Goal: Task Accomplishment & Management: Complete application form

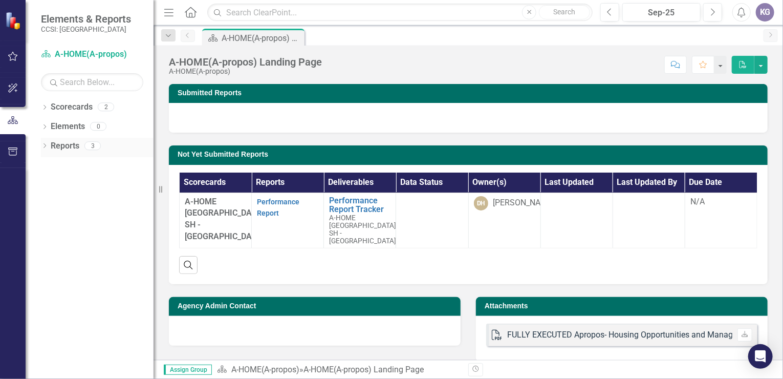
click at [63, 147] on link "Reports" at bounding box center [65, 146] width 29 height 12
click at [68, 145] on link "Reports" at bounding box center [65, 146] width 29 height 12
click at [44, 145] on icon "Dropdown" at bounding box center [44, 147] width 7 height 6
click at [74, 180] on div "A-HOME(A-propos) Landing Page" at bounding box center [103, 181] width 99 height 9
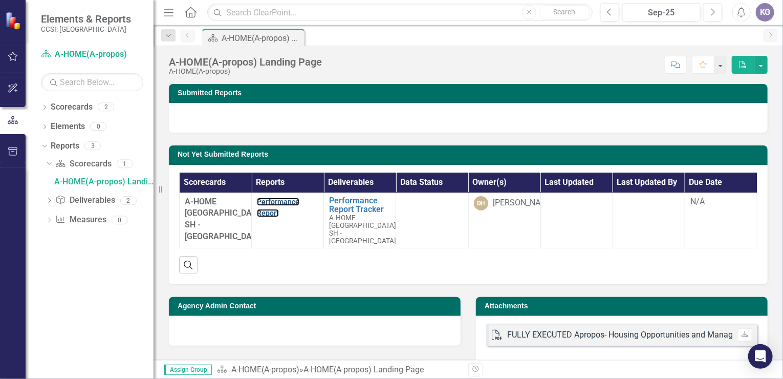
click at [262, 202] on link "Performance Report" at bounding box center [278, 207] width 42 height 20
click at [63, 143] on link "Reports" at bounding box center [65, 146] width 29 height 12
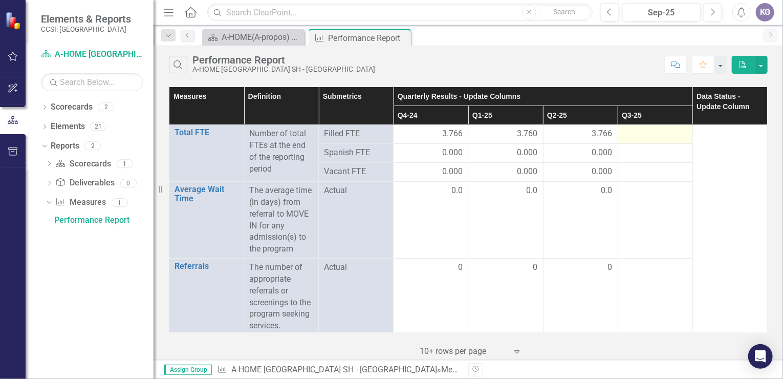
click at [631, 133] on div at bounding box center [655, 134] width 64 height 12
click at [643, 130] on div at bounding box center [655, 134] width 64 height 12
click at [629, 135] on div at bounding box center [655, 134] width 64 height 12
click at [626, 135] on div at bounding box center [655, 134] width 64 height 12
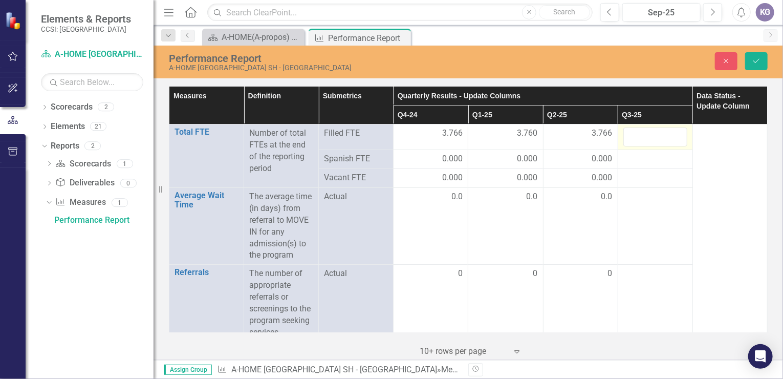
click at [625, 134] on div at bounding box center [655, 136] width 64 height 19
type input "3.76"
click at [644, 159] on div at bounding box center [655, 159] width 64 height 12
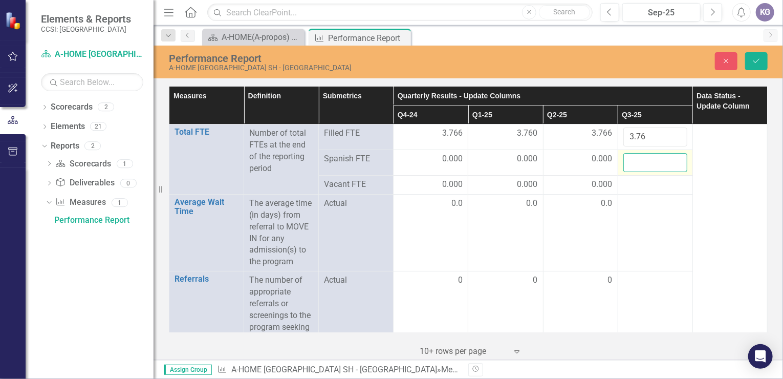
drag, startPoint x: 644, startPoint y: 159, endPoint x: 661, endPoint y: 161, distance: 16.6
click at [661, 161] on input "number" at bounding box center [655, 162] width 64 height 19
click at [669, 159] on input "1" at bounding box center [655, 162] width 64 height 19
type input "0"
click at [669, 165] on input "0" at bounding box center [655, 162] width 64 height 19
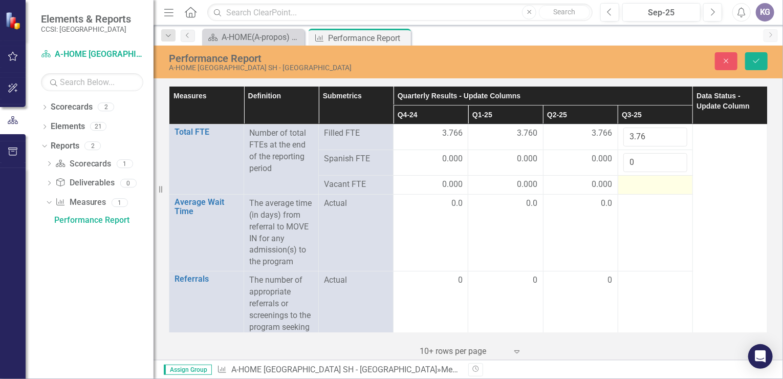
click at [644, 182] on div at bounding box center [655, 185] width 64 height 12
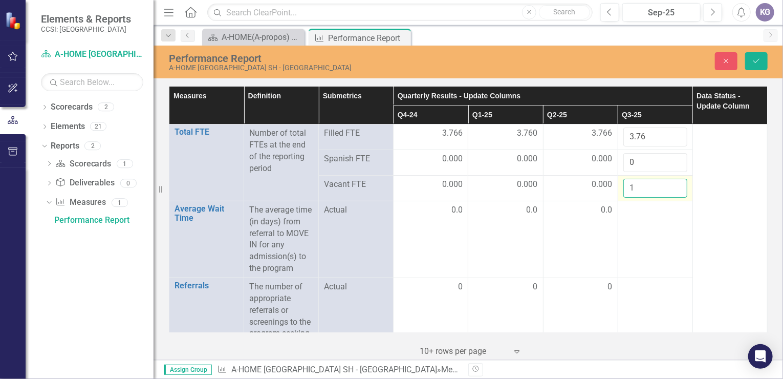
drag, startPoint x: 644, startPoint y: 182, endPoint x: 669, endPoint y: 186, distance: 25.0
click at [669, 186] on input "1" at bounding box center [655, 188] width 64 height 19
click at [670, 187] on input "2" at bounding box center [655, 188] width 64 height 19
click at [670, 182] on input "3" at bounding box center [655, 188] width 64 height 19
click at [670, 182] on input "4" at bounding box center [655, 188] width 64 height 19
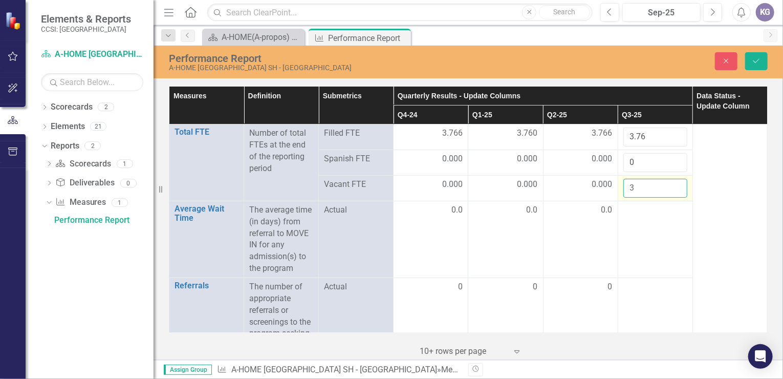
click at [669, 190] on input "3" at bounding box center [655, 188] width 64 height 19
click at [669, 190] on input "2" at bounding box center [655, 188] width 64 height 19
type input "1"
click at [669, 190] on input "1" at bounding box center [655, 188] width 64 height 19
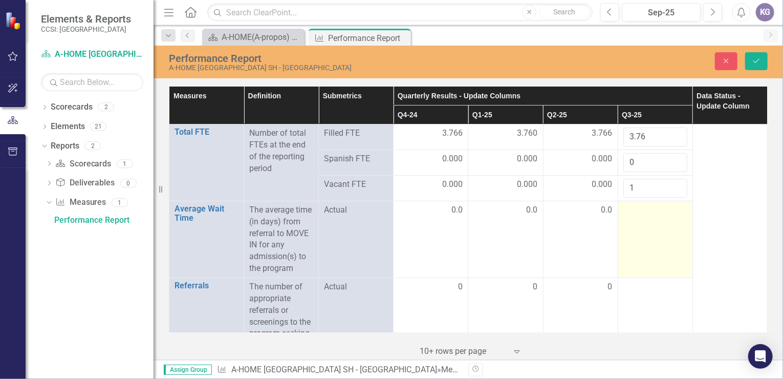
click at [628, 210] on div at bounding box center [655, 210] width 64 height 12
click at [630, 209] on div at bounding box center [655, 210] width 64 height 12
drag, startPoint x: 630, startPoint y: 209, endPoint x: 644, endPoint y: 209, distance: 14.3
click at [644, 209] on input "number" at bounding box center [655, 213] width 64 height 19
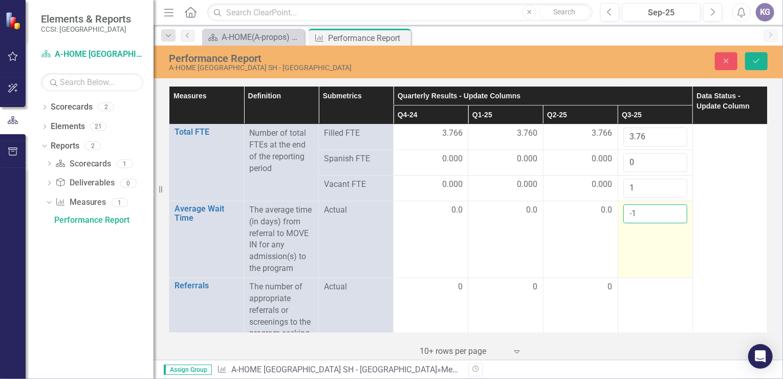
click at [669, 213] on input "-1" at bounding box center [655, 213] width 64 height 19
type input "0"
click at [670, 208] on input "0" at bounding box center [655, 213] width 64 height 19
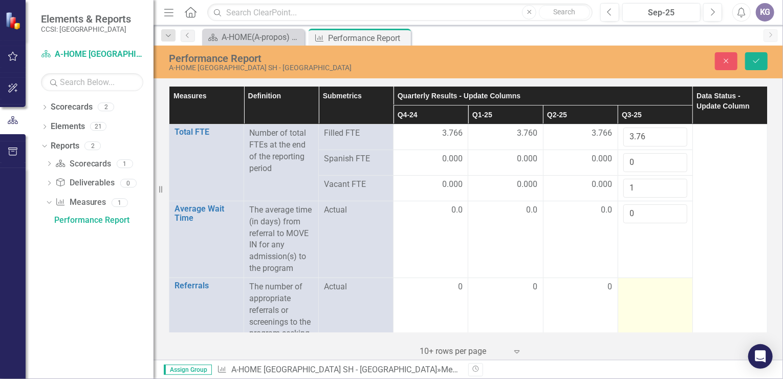
click at [657, 285] on div at bounding box center [655, 287] width 64 height 12
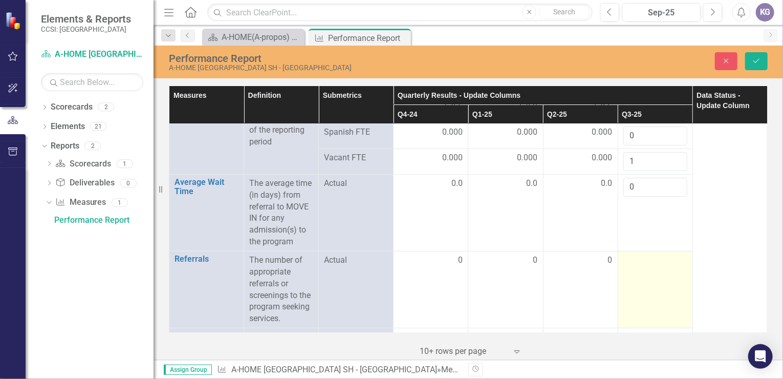
scroll to position [51, 0]
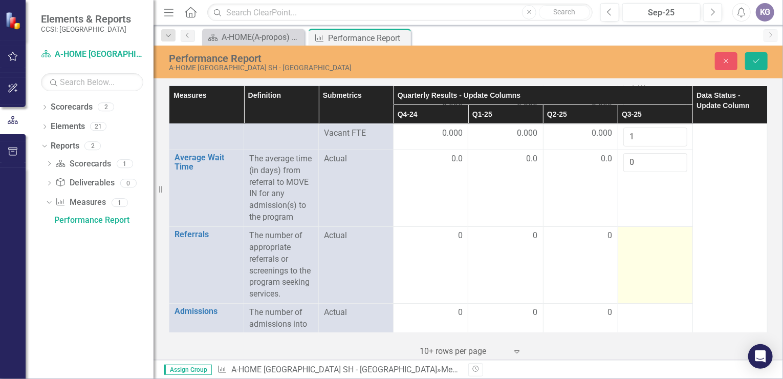
click at [651, 244] on td at bounding box center [654, 264] width 75 height 77
click at [642, 235] on div at bounding box center [655, 236] width 64 height 12
drag, startPoint x: 642, startPoint y: 235, endPoint x: 662, endPoint y: 241, distance: 20.7
click at [662, 241] on input "number" at bounding box center [655, 239] width 64 height 19
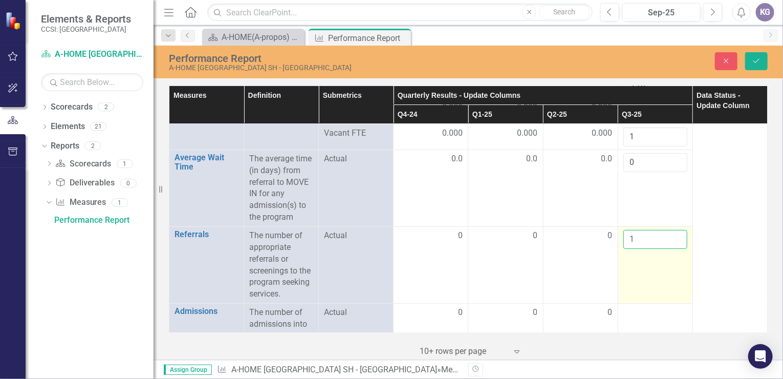
click at [669, 235] on input "1" at bounding box center [655, 239] width 64 height 19
click at [669, 235] on input "2" at bounding box center [655, 239] width 64 height 19
click at [669, 235] on input "3" at bounding box center [655, 239] width 64 height 19
click at [669, 235] on input "4" at bounding box center [655, 239] width 64 height 19
type input "5"
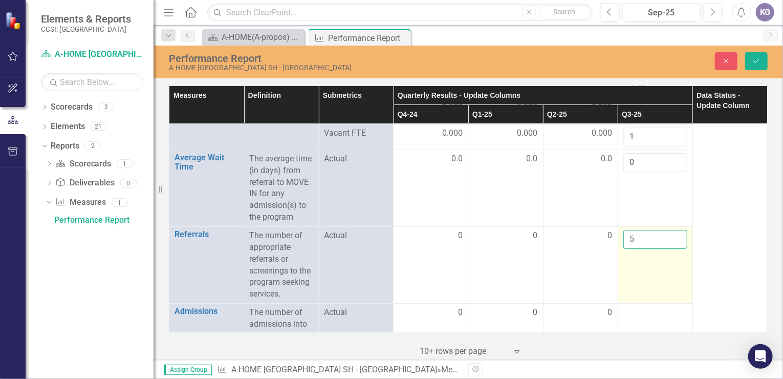
click at [669, 235] on input "5" at bounding box center [655, 239] width 64 height 19
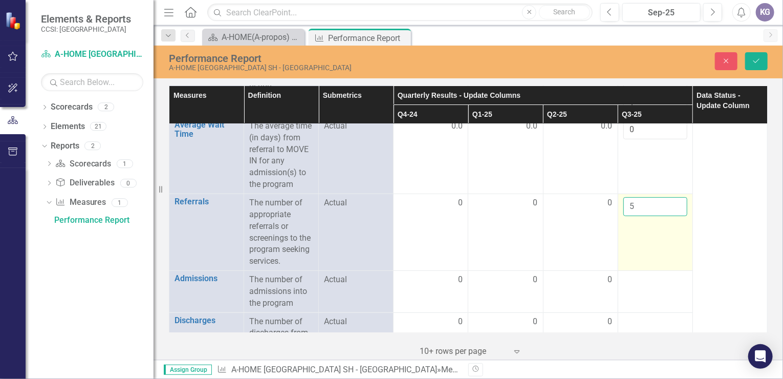
scroll to position [102, 0]
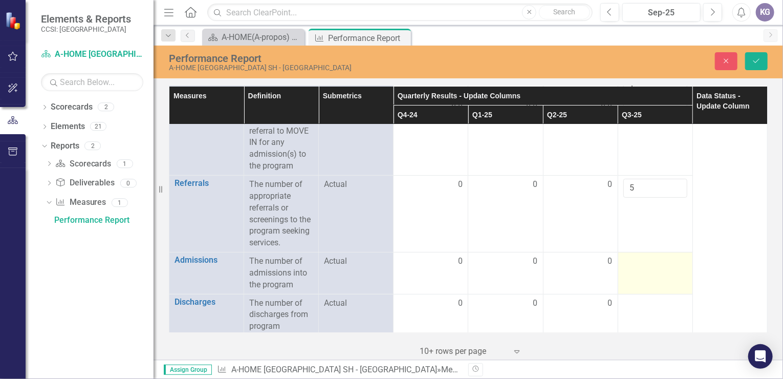
click at [636, 265] on div at bounding box center [655, 261] width 64 height 12
click at [636, 263] on div at bounding box center [655, 261] width 64 height 12
drag, startPoint x: 636, startPoint y: 263, endPoint x: 653, endPoint y: 262, distance: 16.9
click at [653, 262] on input "number" at bounding box center [655, 264] width 64 height 19
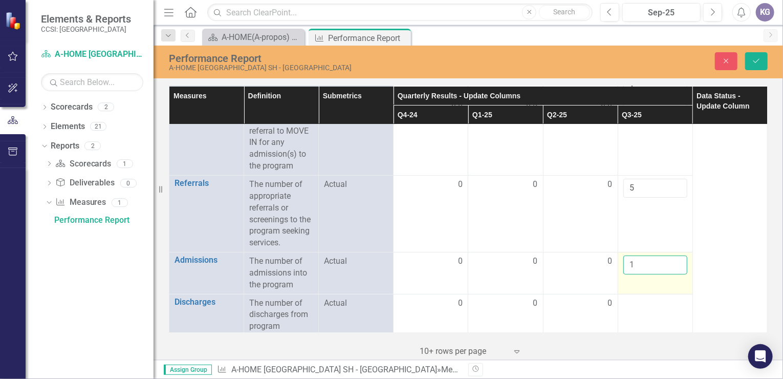
click at [671, 259] on input "1" at bounding box center [655, 264] width 64 height 19
click at [670, 264] on input "0" at bounding box center [655, 264] width 64 height 19
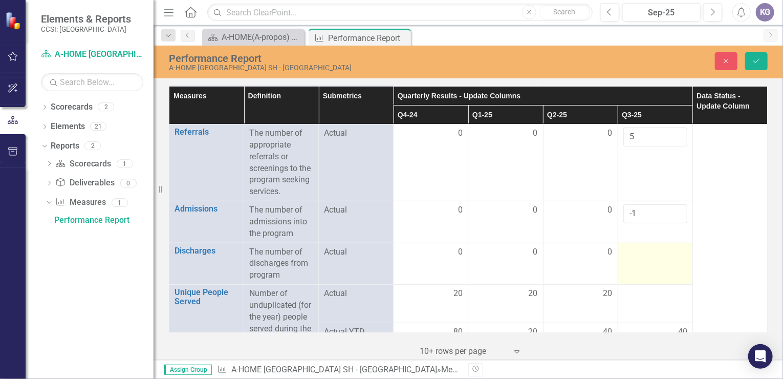
click at [644, 255] on div at bounding box center [655, 252] width 64 height 12
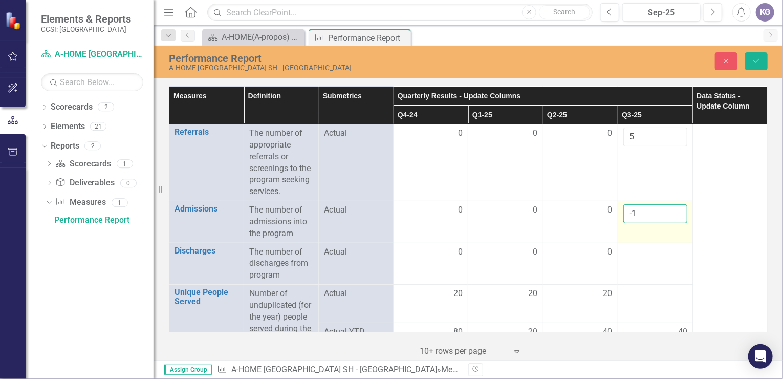
click at [645, 218] on input "-1" at bounding box center [655, 213] width 64 height 19
click at [670, 214] on input "-2" at bounding box center [655, 213] width 64 height 19
click at [671, 208] on input "-1" at bounding box center [655, 213] width 64 height 19
type input "0"
click at [671, 208] on input "0" at bounding box center [655, 213] width 64 height 19
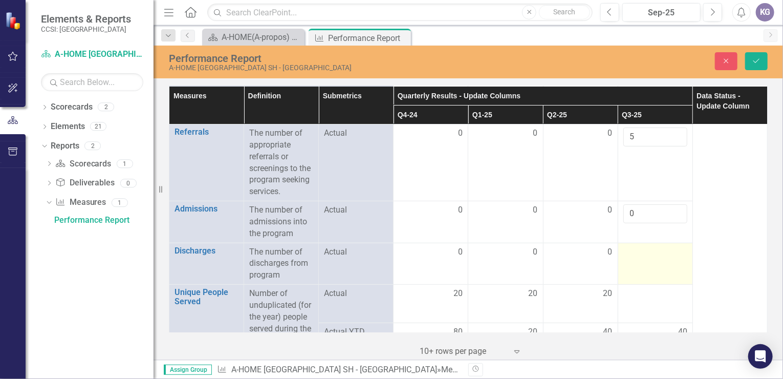
click at [652, 260] on td at bounding box center [654, 263] width 75 height 42
drag, startPoint x: 652, startPoint y: 260, endPoint x: 639, endPoint y: 261, distance: 12.8
click at [639, 261] on input "number" at bounding box center [655, 255] width 64 height 19
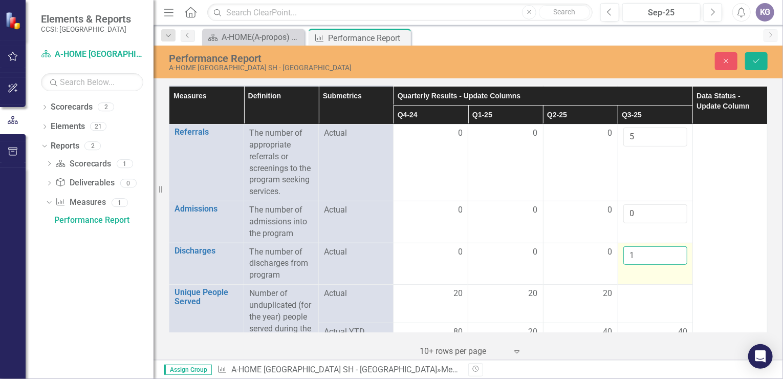
type input "1"
click at [669, 250] on input "1" at bounding box center [655, 255] width 64 height 19
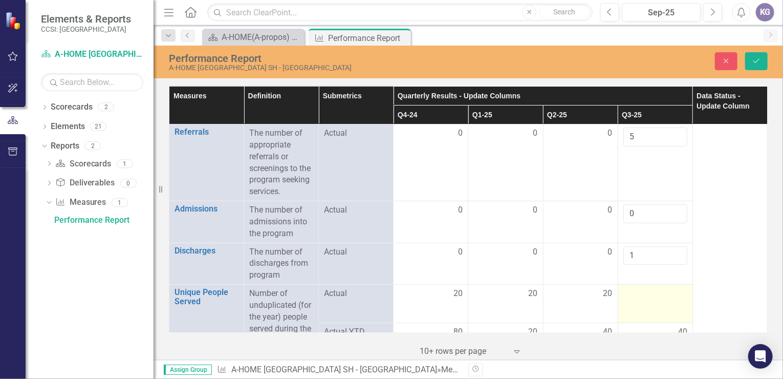
click at [646, 297] on div at bounding box center [655, 293] width 64 height 12
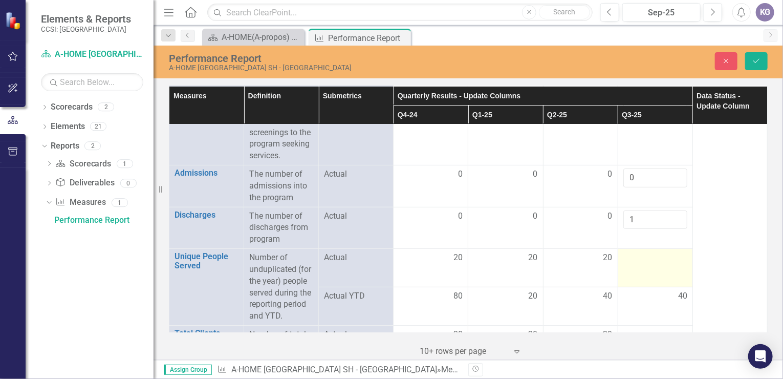
scroll to position [205, 0]
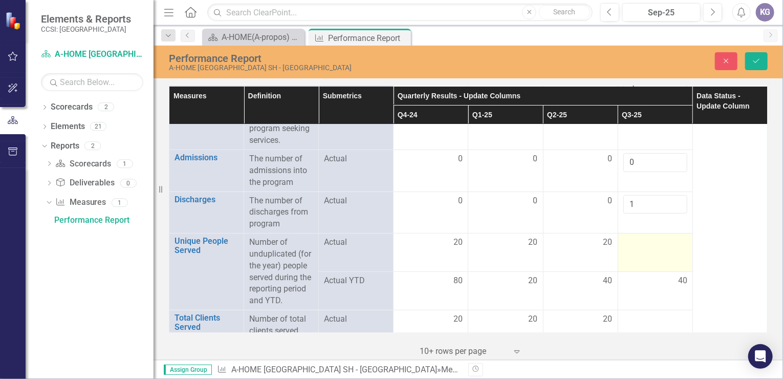
click at [628, 243] on div at bounding box center [655, 242] width 64 height 12
click at [629, 243] on div at bounding box center [655, 242] width 64 height 12
drag, startPoint x: 629, startPoint y: 243, endPoint x: 669, endPoint y: 239, distance: 40.1
click at [669, 239] on input "1" at bounding box center [655, 245] width 64 height 19
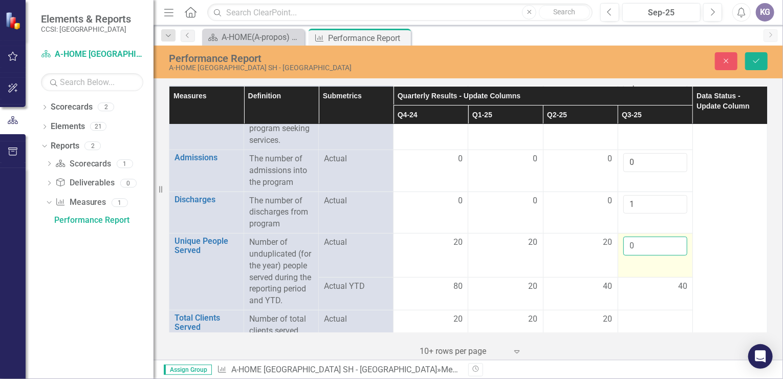
click at [671, 246] on input "0" at bounding box center [655, 245] width 64 height 19
click at [671, 246] on input "-1" at bounding box center [655, 245] width 64 height 19
click at [670, 237] on input "-1" at bounding box center [655, 245] width 64 height 19
click at [670, 239] on input "0" at bounding box center [655, 245] width 64 height 19
click at [670, 239] on input "1" at bounding box center [655, 245] width 64 height 19
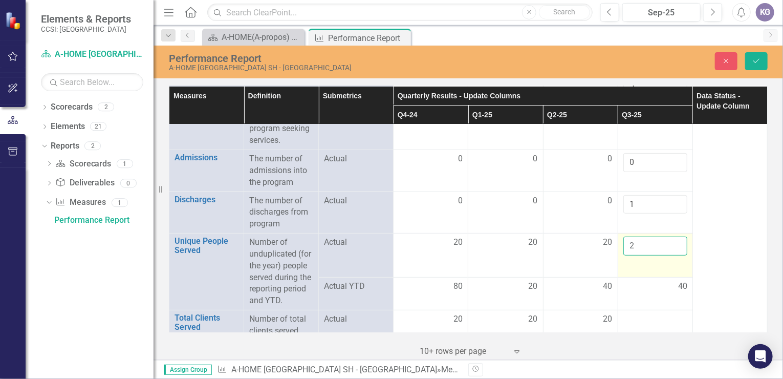
click at [670, 239] on input "2" at bounding box center [655, 245] width 64 height 19
click at [670, 239] on input "3" at bounding box center [655, 245] width 64 height 19
click at [670, 239] on input "4" at bounding box center [655, 245] width 64 height 19
click at [670, 239] on input "5" at bounding box center [655, 245] width 64 height 19
click at [670, 239] on input "6" at bounding box center [655, 245] width 64 height 19
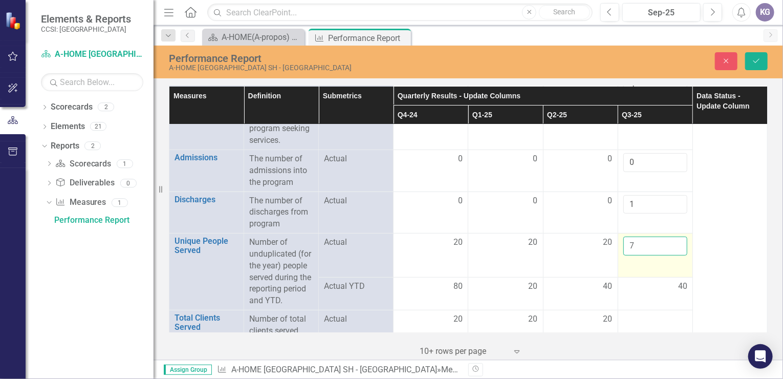
click at [670, 239] on input "7" at bounding box center [655, 245] width 64 height 19
click at [670, 239] on input "8" at bounding box center [655, 245] width 64 height 19
click at [670, 239] on input "9" at bounding box center [655, 245] width 64 height 19
click at [670, 239] on input "10" at bounding box center [655, 245] width 64 height 19
click at [670, 239] on input "11" at bounding box center [655, 245] width 64 height 19
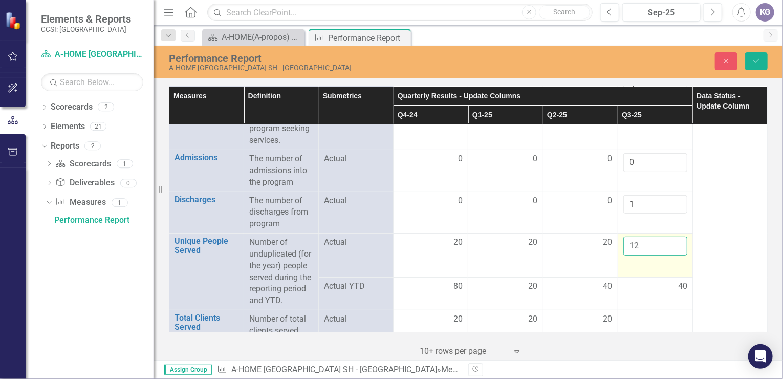
click at [670, 239] on input "12" at bounding box center [655, 245] width 64 height 19
click at [670, 239] on input "13" at bounding box center [655, 245] width 64 height 19
click at [670, 239] on input "14" at bounding box center [655, 245] width 64 height 19
click at [670, 239] on input "15" at bounding box center [655, 245] width 64 height 19
click at [670, 239] on input "16" at bounding box center [655, 245] width 64 height 19
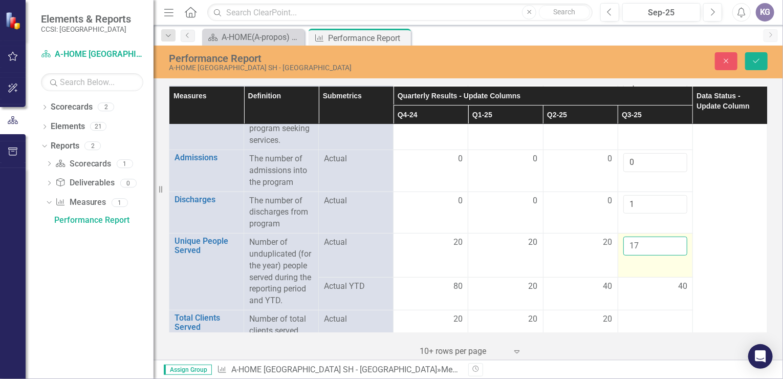
click at [670, 239] on input "17" at bounding box center [655, 245] width 64 height 19
click at [670, 239] on input "18" at bounding box center [655, 245] width 64 height 19
click at [670, 239] on input "19" at bounding box center [655, 245] width 64 height 19
type input "20"
click at [670, 239] on input "20" at bounding box center [655, 245] width 64 height 19
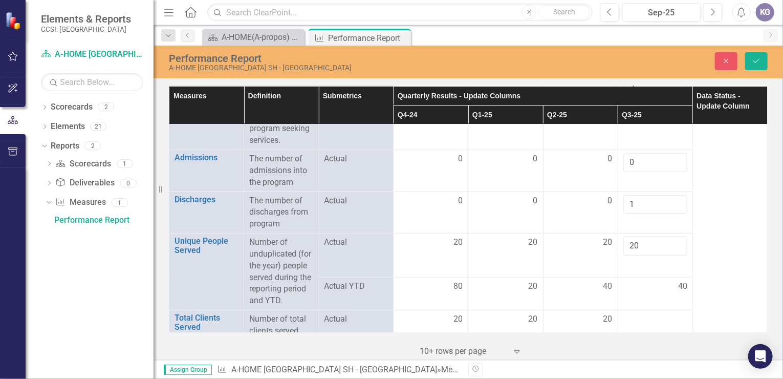
click at [651, 288] on div "40" at bounding box center [655, 286] width 64 height 12
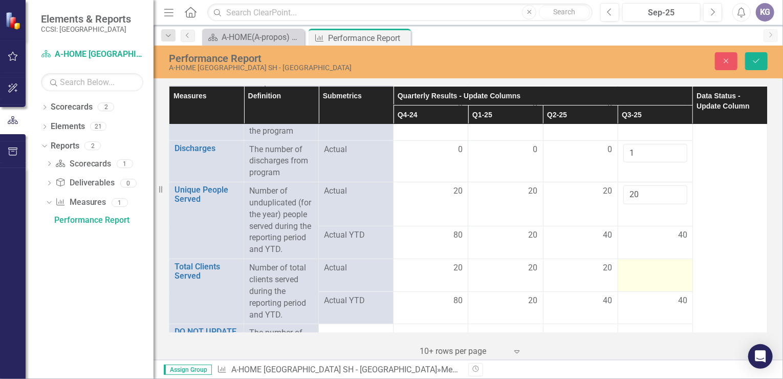
click at [643, 270] on div at bounding box center [655, 268] width 64 height 12
click at [643, 270] on input "number" at bounding box center [655, 271] width 64 height 19
click at [669, 266] on input "1" at bounding box center [655, 271] width 64 height 19
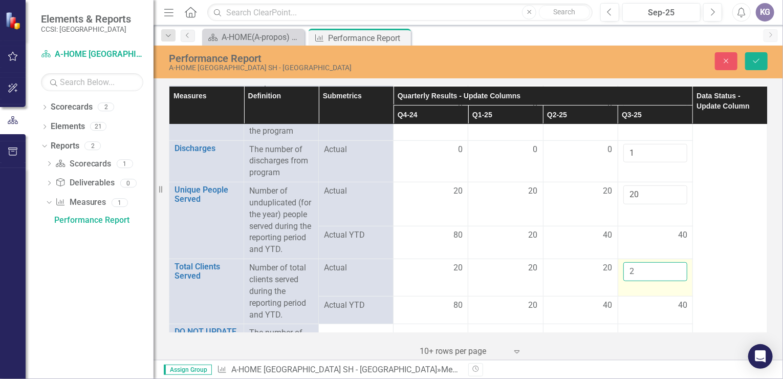
click at [670, 266] on input "2" at bounding box center [655, 271] width 64 height 19
click at [670, 266] on input "3" at bounding box center [655, 271] width 64 height 19
click at [670, 266] on input "4" at bounding box center [655, 271] width 64 height 19
click at [670, 266] on input "5" at bounding box center [655, 271] width 64 height 19
click at [670, 266] on input "6" at bounding box center [655, 271] width 64 height 19
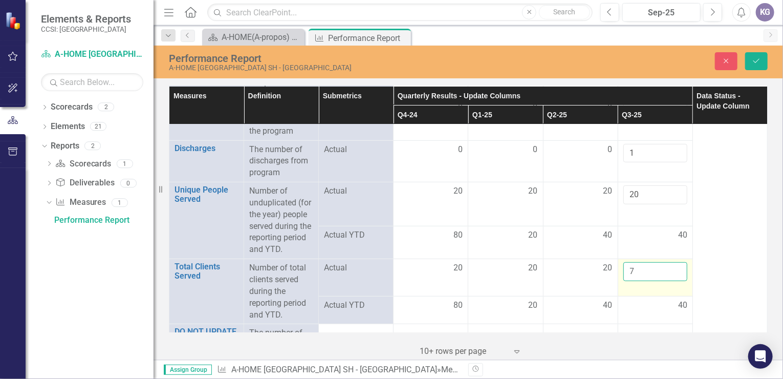
click at [670, 266] on input "7" at bounding box center [655, 271] width 64 height 19
click at [670, 266] on input "8" at bounding box center [655, 271] width 64 height 19
click at [670, 266] on input "9" at bounding box center [655, 271] width 64 height 19
click at [670, 266] on input "10" at bounding box center [655, 271] width 64 height 19
click at [670, 266] on input "11" at bounding box center [655, 271] width 64 height 19
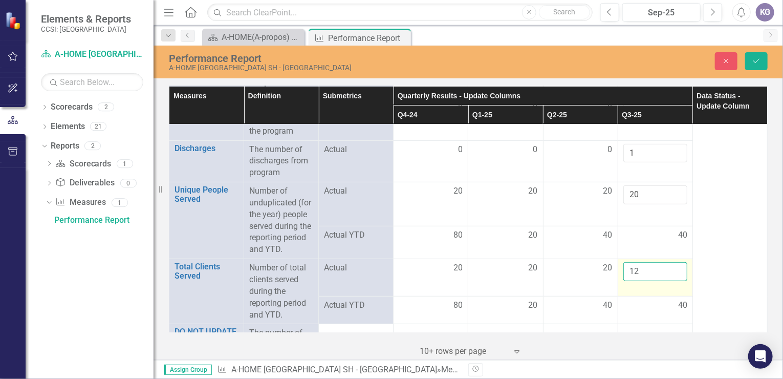
click at [670, 266] on input "12" at bounding box center [655, 271] width 64 height 19
click at [670, 266] on input "13" at bounding box center [655, 271] width 64 height 19
click at [670, 266] on input "14" at bounding box center [655, 271] width 64 height 19
click at [670, 266] on input "15" at bounding box center [655, 271] width 64 height 19
click at [670, 266] on input "16" at bounding box center [655, 271] width 64 height 19
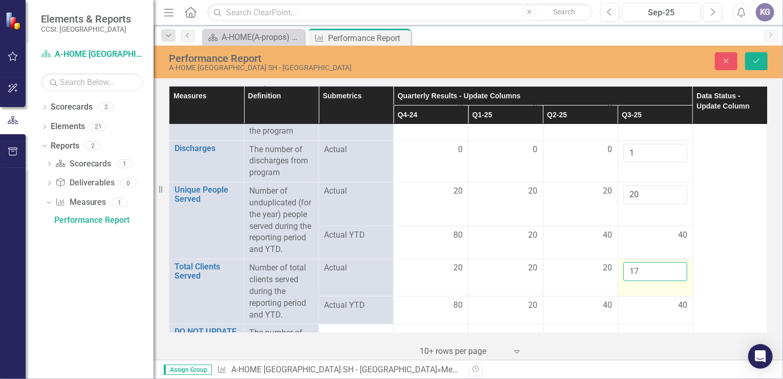
click at [670, 266] on input "17" at bounding box center [655, 271] width 64 height 19
click at [670, 266] on input "18" at bounding box center [655, 271] width 64 height 19
click at [670, 266] on input "19" at bounding box center [655, 271] width 64 height 19
type input "20"
click at [670, 266] on input "20" at bounding box center [655, 271] width 64 height 19
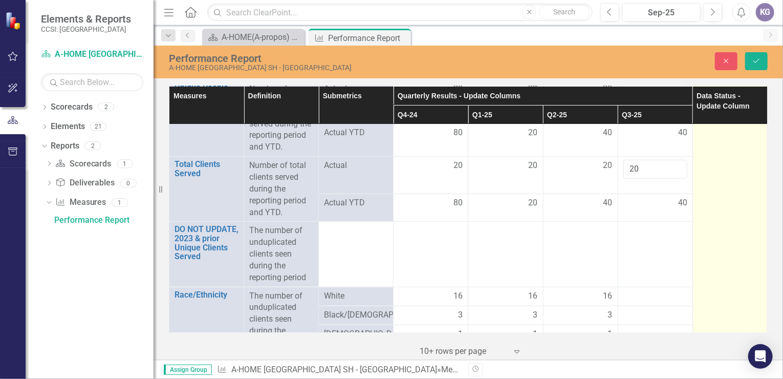
scroll to position [409, 0]
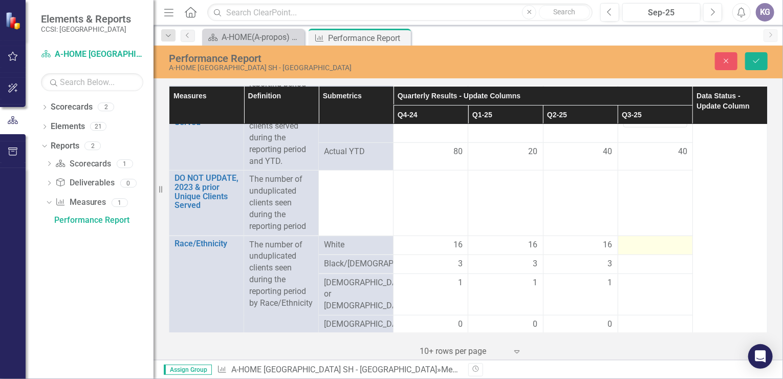
click at [648, 244] on div at bounding box center [655, 245] width 64 height 12
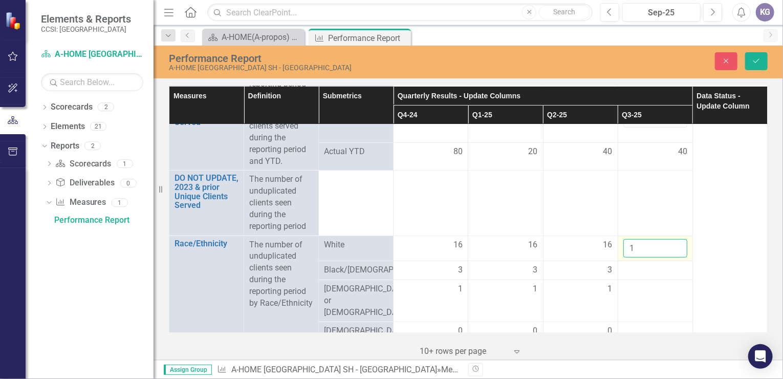
drag, startPoint x: 648, startPoint y: 244, endPoint x: 670, endPoint y: 243, distance: 22.5
click at [670, 243] on input "1" at bounding box center [655, 248] width 64 height 19
type input "16"
click at [655, 269] on div at bounding box center [655, 270] width 64 height 12
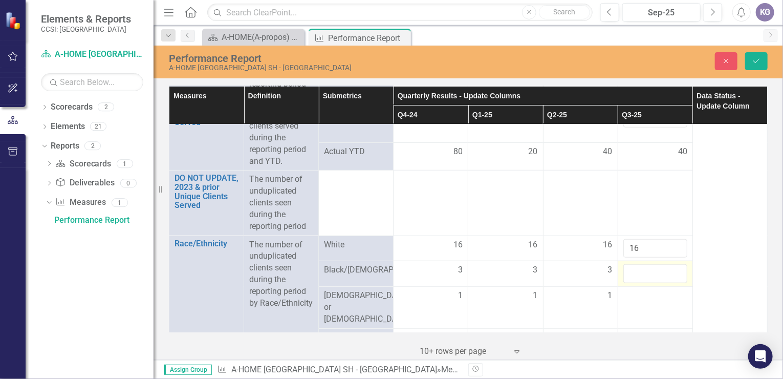
click at [655, 269] on input "number" at bounding box center [655, 273] width 64 height 19
click at [672, 268] on input "1" at bounding box center [655, 273] width 64 height 19
click at [672, 268] on input "2" at bounding box center [655, 273] width 64 height 19
type input "3"
click at [672, 268] on input "3" at bounding box center [655, 273] width 64 height 19
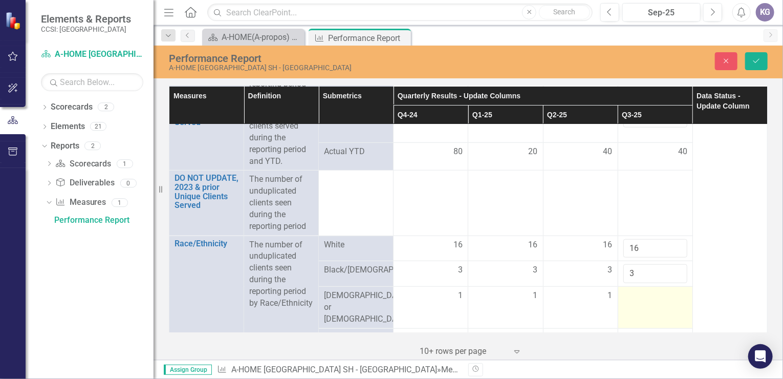
click at [634, 298] on div at bounding box center [655, 296] width 64 height 12
click at [634, 299] on input "number" at bounding box center [655, 299] width 64 height 19
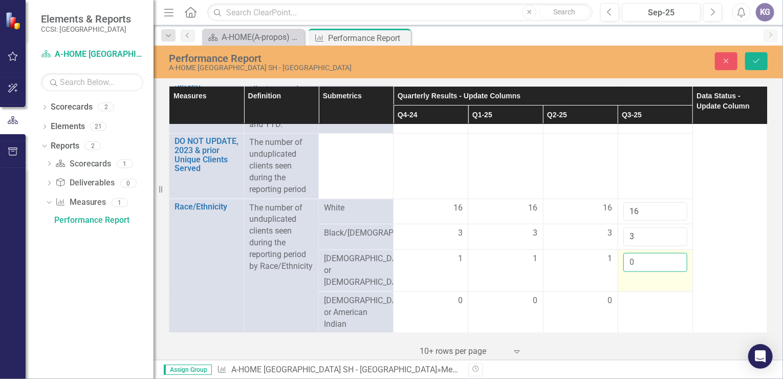
scroll to position [460, 0]
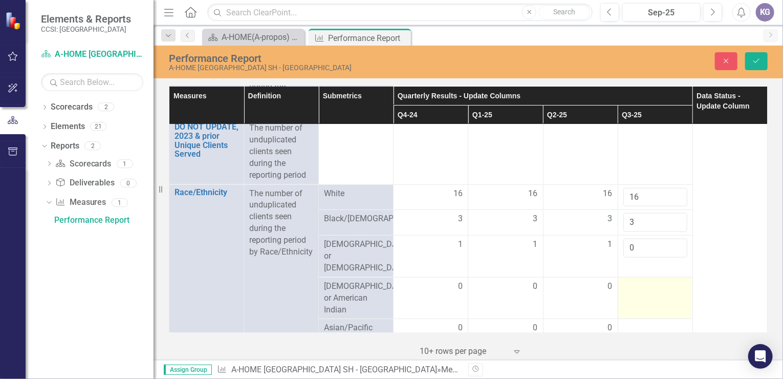
click at [655, 283] on td at bounding box center [654, 298] width 75 height 42
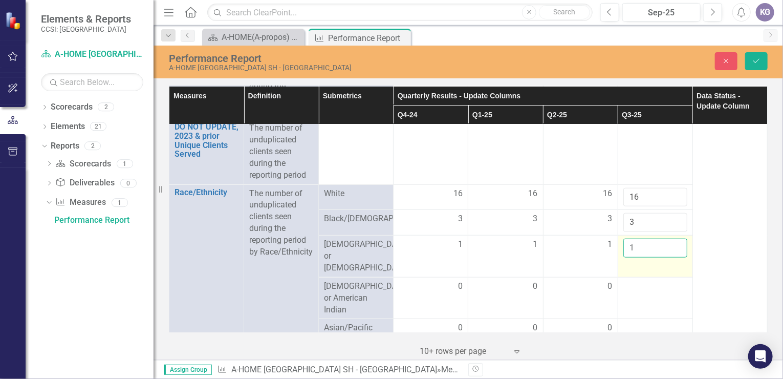
type input "1"
click at [670, 247] on input "1" at bounding box center [655, 247] width 64 height 19
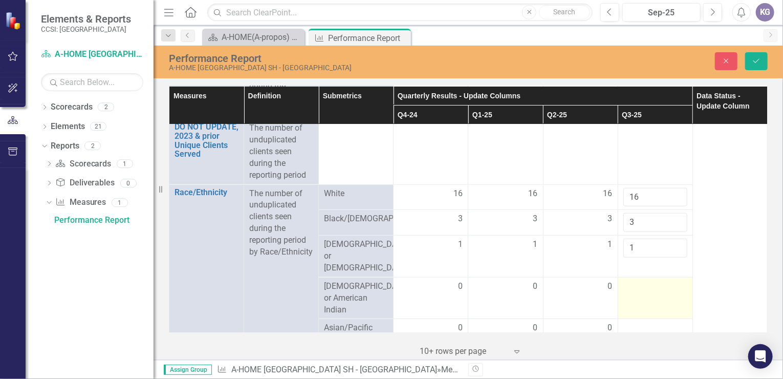
click at [642, 282] on div at bounding box center [655, 286] width 64 height 12
click at [646, 280] on div at bounding box center [655, 286] width 64 height 12
click at [646, 280] on input "number" at bounding box center [655, 289] width 64 height 19
click at [670, 280] on input "1" at bounding box center [655, 289] width 64 height 19
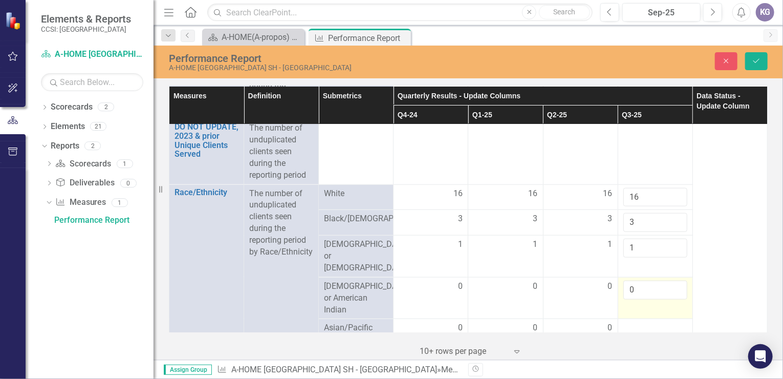
click at [671, 282] on input "0" at bounding box center [655, 289] width 64 height 19
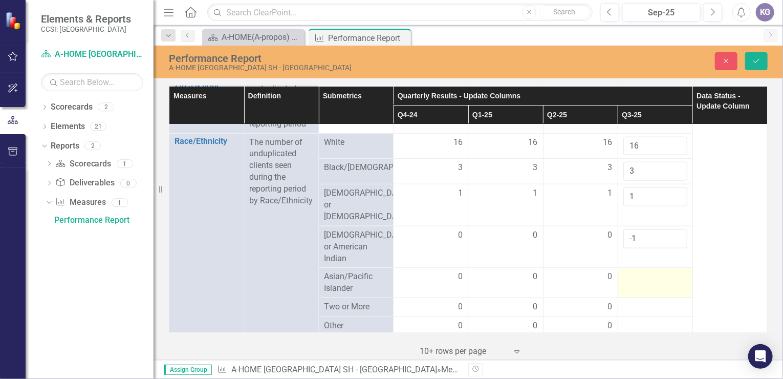
click at [649, 271] on div at bounding box center [655, 277] width 64 height 12
drag, startPoint x: 649, startPoint y: 270, endPoint x: 638, endPoint y: 244, distance: 27.7
click at [638, 244] on td "-1" at bounding box center [654, 247] width 75 height 42
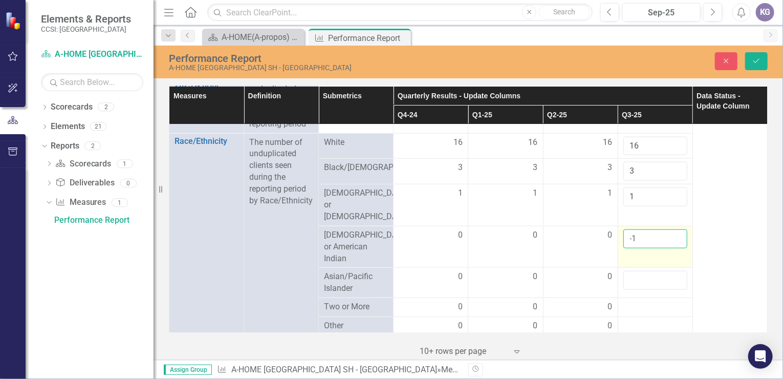
click at [654, 229] on input "-1" at bounding box center [655, 238] width 64 height 19
type input "0"
click at [669, 229] on input "0" at bounding box center [655, 238] width 64 height 19
click at [670, 271] on input "1" at bounding box center [655, 280] width 64 height 19
type input "0"
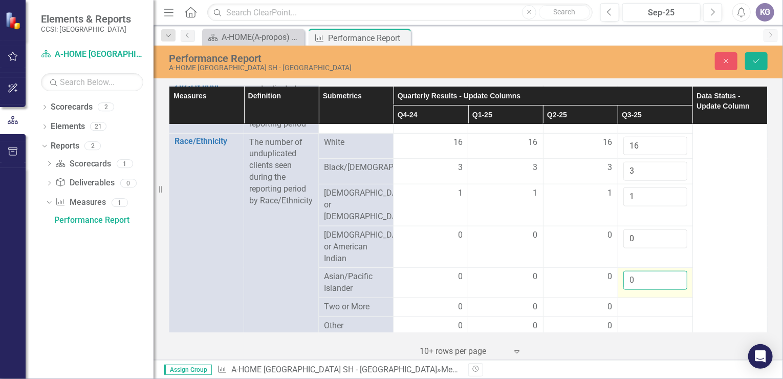
click at [670, 272] on input "0" at bounding box center [655, 280] width 64 height 19
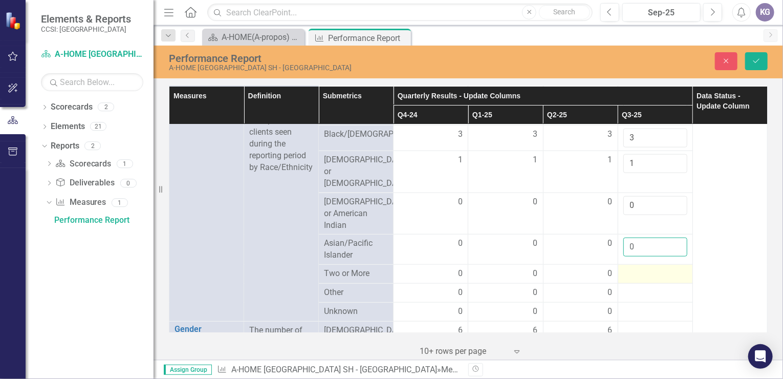
scroll to position [563, 0]
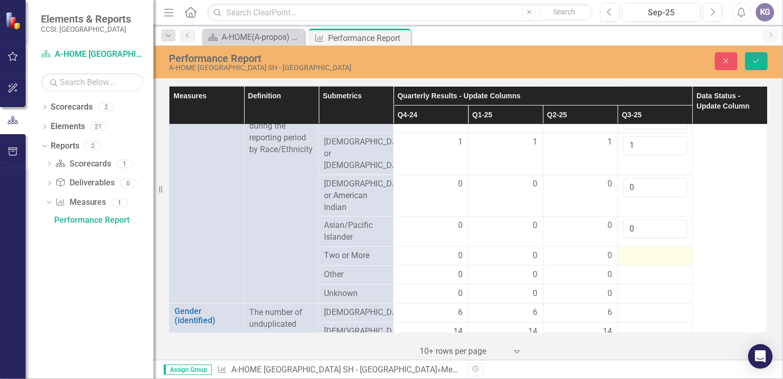
click at [639, 250] on div at bounding box center [655, 256] width 64 height 12
click at [640, 250] on div at bounding box center [655, 256] width 64 height 12
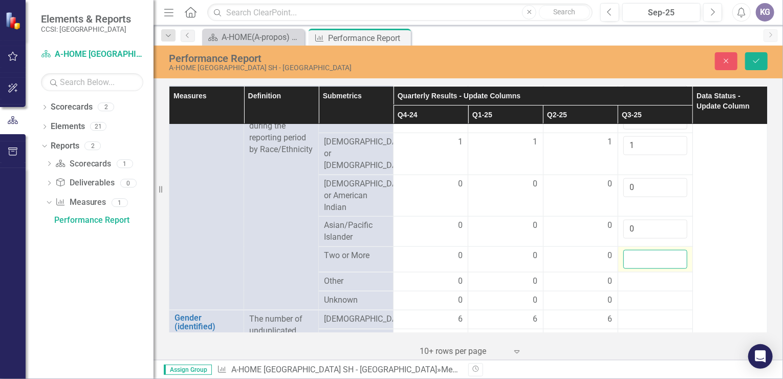
click at [640, 250] on input "number" at bounding box center [655, 259] width 64 height 19
click at [669, 250] on input "1" at bounding box center [655, 259] width 64 height 19
type input "0"
click at [671, 252] on input "0" at bounding box center [655, 259] width 64 height 19
click at [640, 275] on div at bounding box center [655, 281] width 64 height 12
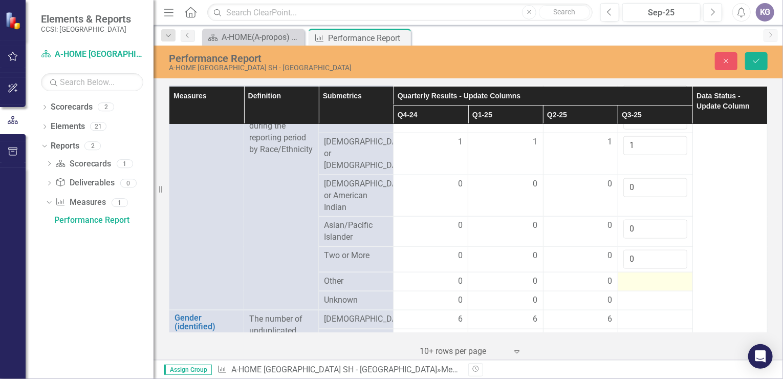
click at [640, 275] on div at bounding box center [655, 281] width 64 height 12
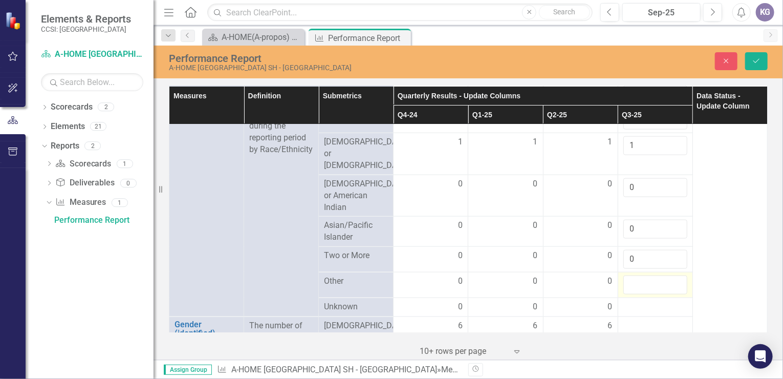
click at [640, 275] on input "number" at bounding box center [655, 284] width 64 height 19
click at [670, 275] on input "1" at bounding box center [655, 284] width 64 height 19
click at [670, 276] on input "0" at bounding box center [655, 284] width 64 height 19
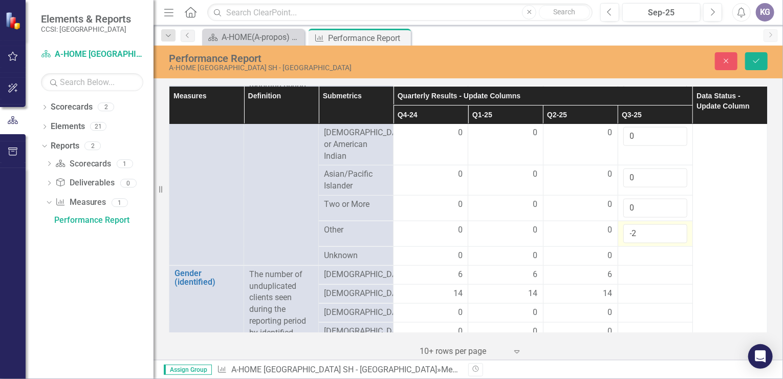
click at [670, 225] on input "-2" at bounding box center [655, 233] width 64 height 19
click at [670, 224] on input "-1" at bounding box center [655, 233] width 64 height 19
type input "0"
click at [670, 224] on input "0" at bounding box center [655, 233] width 64 height 19
click at [630, 250] on div at bounding box center [655, 256] width 64 height 12
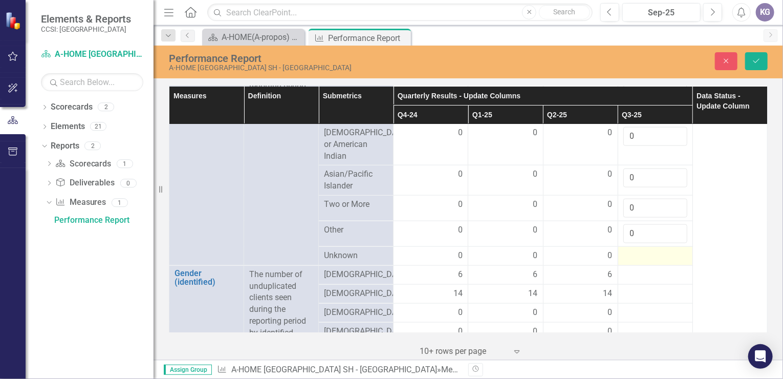
click at [631, 250] on div at bounding box center [655, 256] width 64 height 12
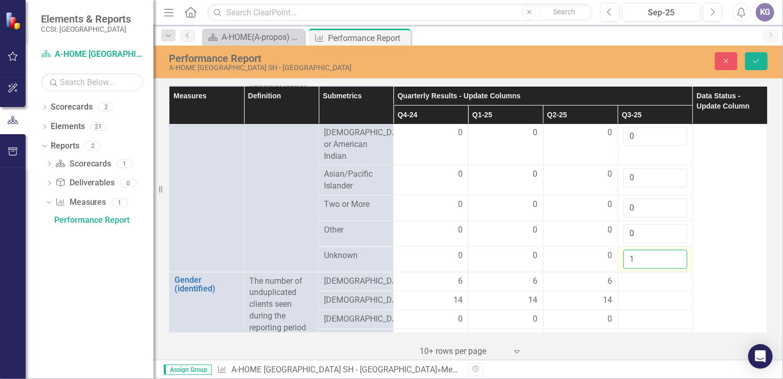
drag, startPoint x: 631, startPoint y: 248, endPoint x: 669, endPoint y: 243, distance: 38.1
click at [669, 250] on input "1" at bounding box center [655, 259] width 64 height 19
type input "0"
click at [670, 251] on input "0" at bounding box center [655, 259] width 64 height 19
click at [636, 275] on div at bounding box center [655, 281] width 64 height 12
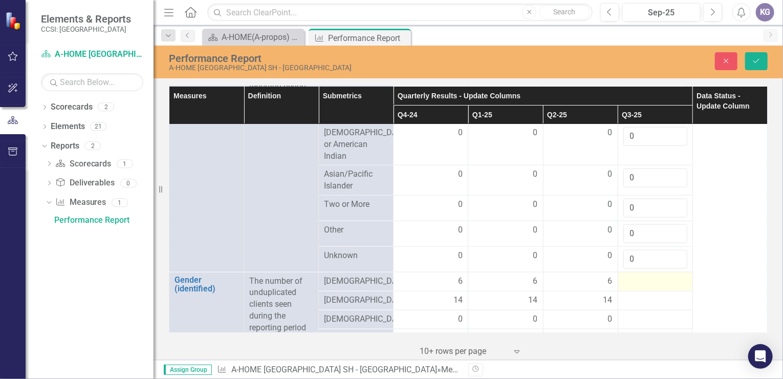
click at [636, 275] on div at bounding box center [655, 281] width 64 height 12
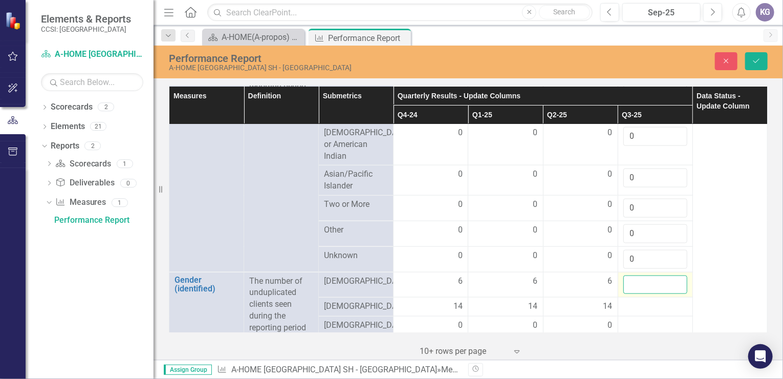
drag, startPoint x: 636, startPoint y: 270, endPoint x: 636, endPoint y: 275, distance: 5.1
click at [636, 275] on input "number" at bounding box center [655, 284] width 64 height 19
click at [671, 275] on input "1" at bounding box center [655, 284] width 64 height 19
click at [671, 275] on input "2" at bounding box center [655, 284] width 64 height 19
click at [671, 275] on input "3" at bounding box center [655, 284] width 64 height 19
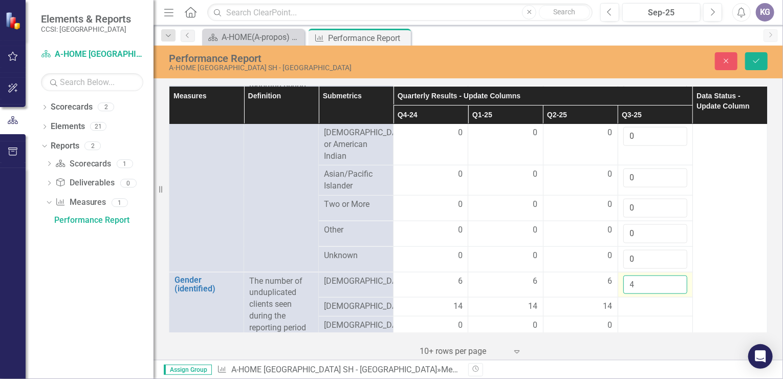
click at [671, 275] on input "4" at bounding box center [655, 284] width 64 height 19
click at [671, 275] on input "5" at bounding box center [655, 284] width 64 height 19
type input "6"
click at [671, 275] on input "6" at bounding box center [655, 284] width 64 height 19
click at [642, 300] on div at bounding box center [655, 306] width 64 height 12
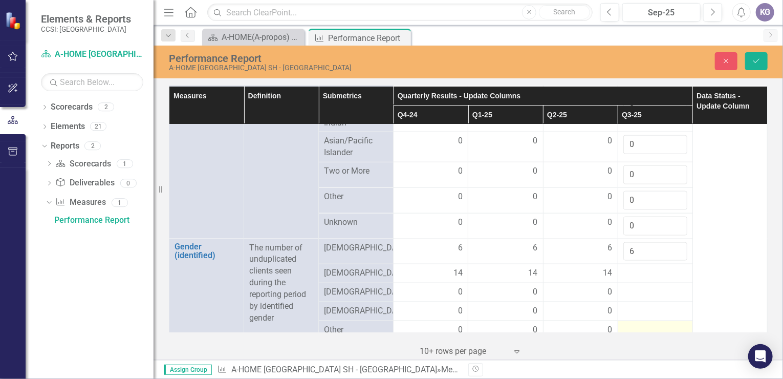
scroll to position [665, 0]
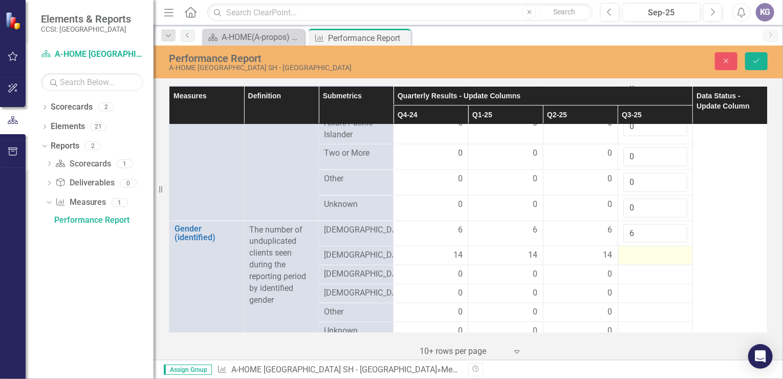
click at [627, 249] on div at bounding box center [655, 255] width 64 height 12
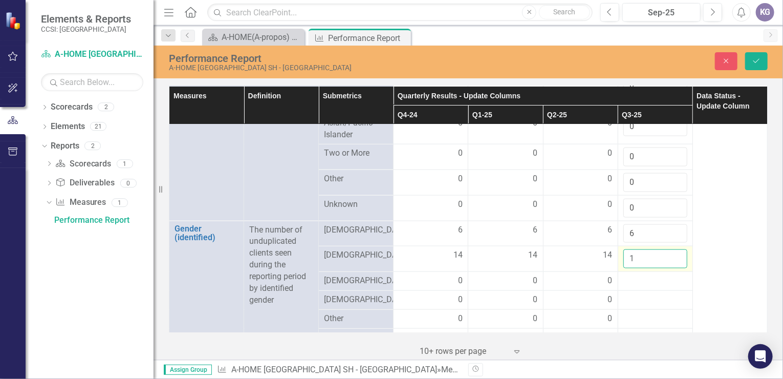
drag, startPoint x: 627, startPoint y: 245, endPoint x: 670, endPoint y: 243, distance: 42.5
click at [670, 249] on input "1" at bounding box center [655, 258] width 64 height 19
click at [670, 249] on input "2" at bounding box center [655, 258] width 64 height 19
click at [670, 249] on input "3" at bounding box center [655, 258] width 64 height 19
click at [670, 249] on input "4" at bounding box center [655, 258] width 64 height 19
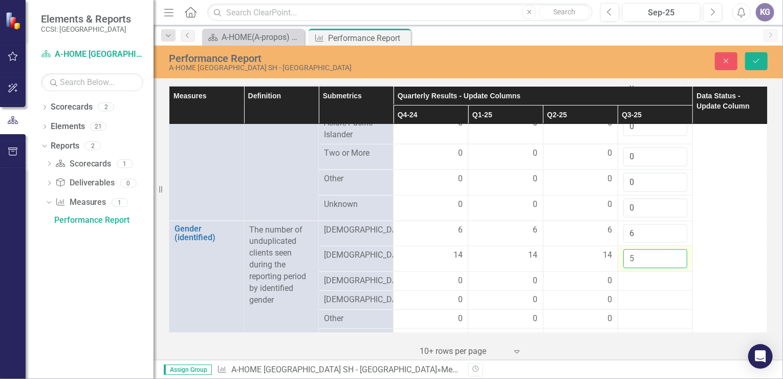
click at [670, 249] on input "5" at bounding box center [655, 258] width 64 height 19
click at [670, 249] on input "6" at bounding box center [655, 258] width 64 height 19
click at [670, 249] on input "7" at bounding box center [655, 258] width 64 height 19
click at [670, 249] on input "8" at bounding box center [655, 258] width 64 height 19
click at [670, 249] on input "9" at bounding box center [655, 258] width 64 height 19
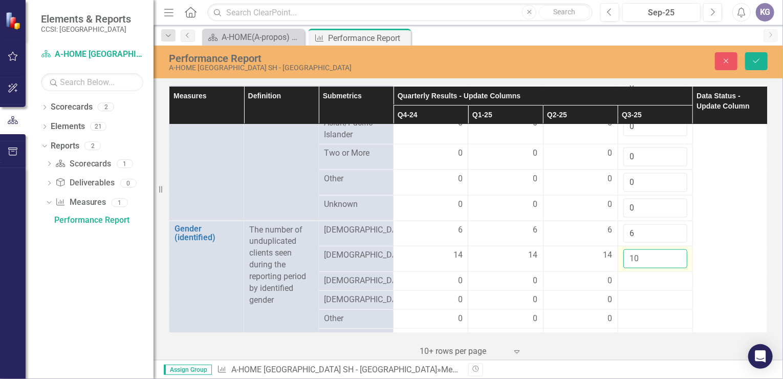
click at [670, 249] on input "10" at bounding box center [655, 258] width 64 height 19
click at [670, 249] on input "11" at bounding box center [655, 258] width 64 height 19
click at [670, 249] on input "12" at bounding box center [655, 258] width 64 height 19
click at [670, 249] on input "13" at bounding box center [655, 258] width 64 height 19
type input "14"
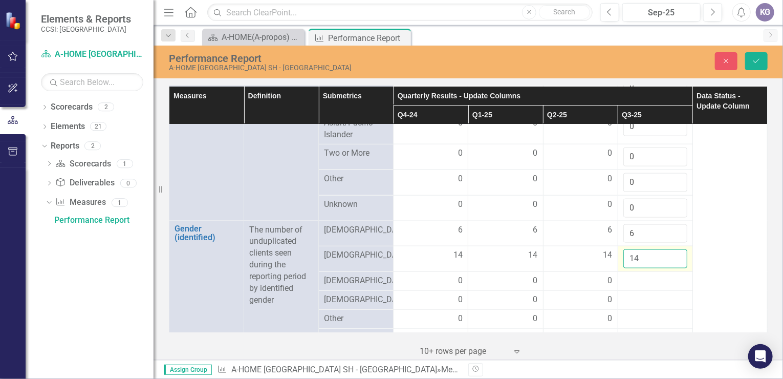
click at [670, 249] on input "14" at bounding box center [655, 258] width 64 height 19
click at [638, 275] on div at bounding box center [655, 281] width 64 height 12
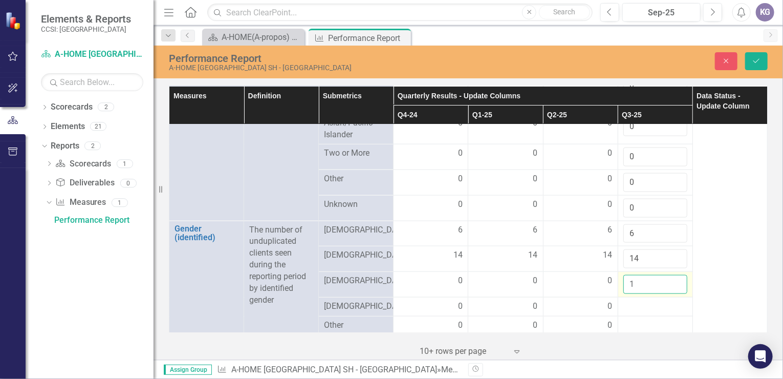
drag, startPoint x: 638, startPoint y: 269, endPoint x: 670, endPoint y: 268, distance: 32.3
click at [670, 275] on input "1" at bounding box center [655, 284] width 64 height 19
click at [669, 275] on input "0" at bounding box center [655, 284] width 64 height 19
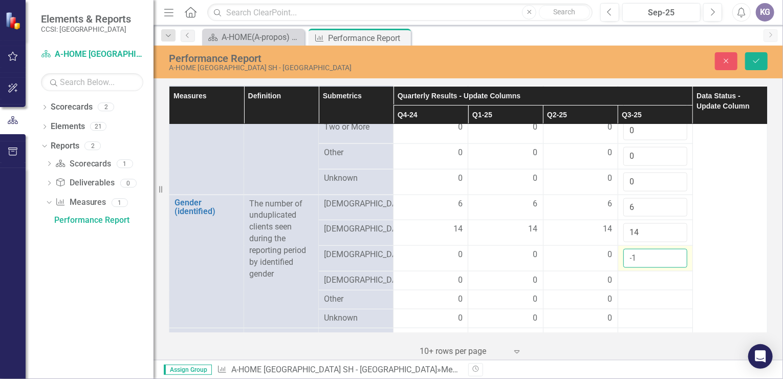
scroll to position [716, 0]
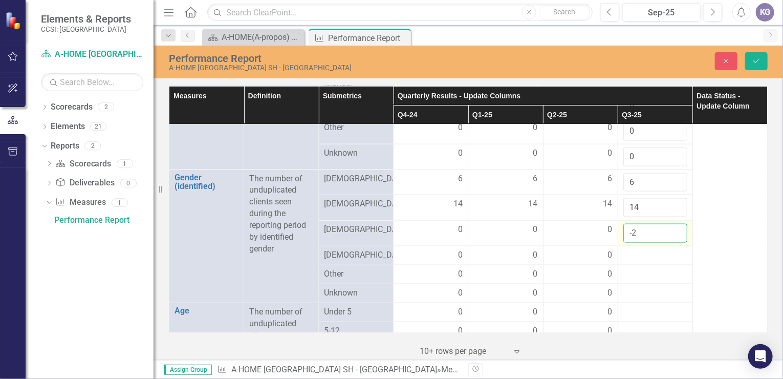
click at [670, 224] on input "-2" at bounding box center [655, 233] width 64 height 19
click at [669, 224] on input "-1" at bounding box center [655, 233] width 64 height 19
type input "0"
click at [669, 224] on input "0" at bounding box center [655, 233] width 64 height 19
click at [626, 249] on div at bounding box center [655, 255] width 64 height 12
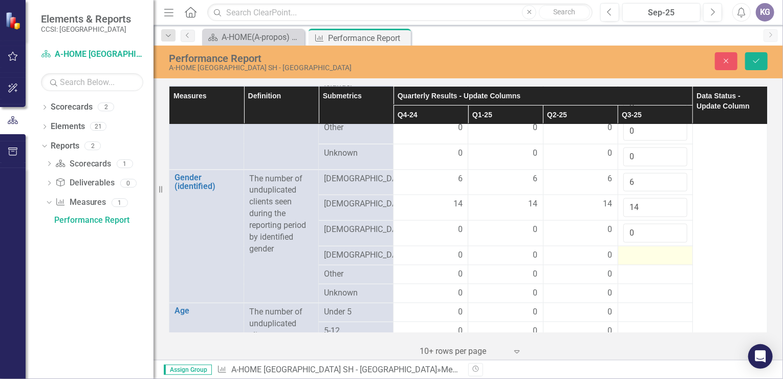
click at [626, 249] on div at bounding box center [655, 255] width 64 height 12
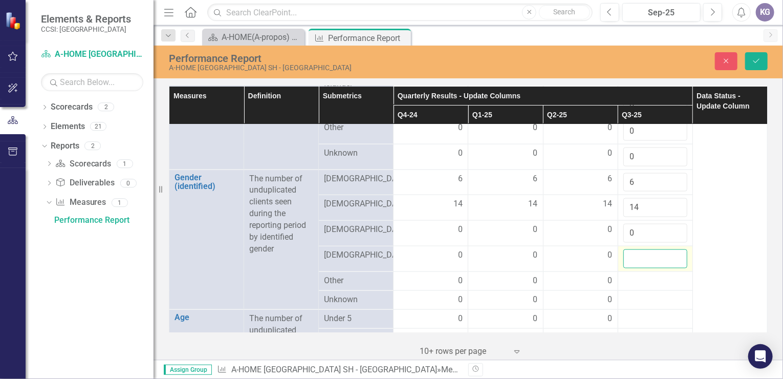
drag, startPoint x: 626, startPoint y: 242, endPoint x: 631, endPoint y: 246, distance: 6.0
click at [631, 249] on input "number" at bounding box center [655, 258] width 64 height 19
click at [670, 249] on input "1" at bounding box center [655, 258] width 64 height 19
type input "0"
click at [669, 249] on input "0" at bounding box center [655, 258] width 64 height 19
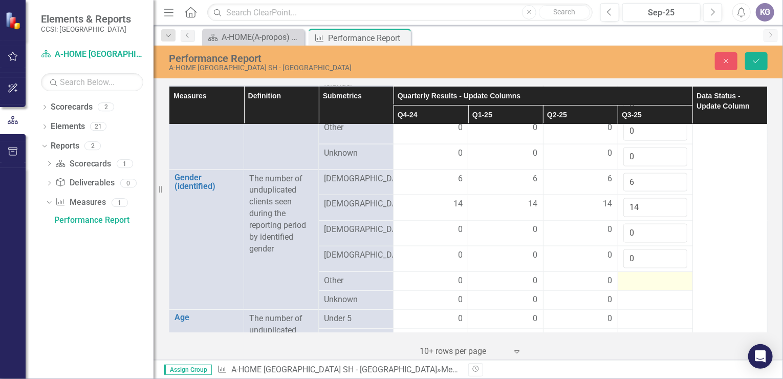
click at [640, 275] on div at bounding box center [655, 281] width 64 height 12
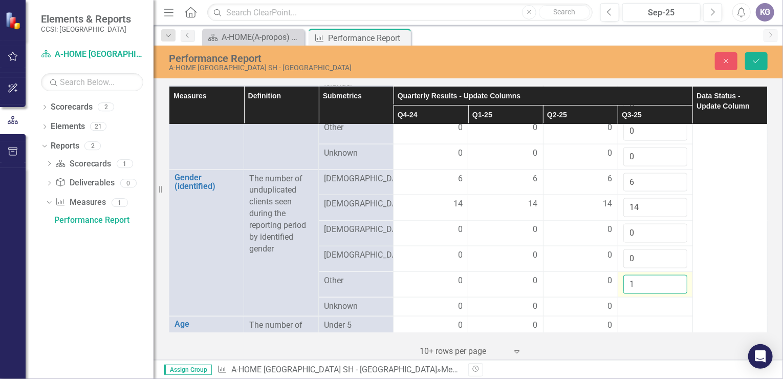
drag, startPoint x: 640, startPoint y: 268, endPoint x: 670, endPoint y: 266, distance: 29.2
click at [670, 275] on input "1" at bounding box center [655, 284] width 64 height 19
click at [669, 275] on input "0" at bounding box center [655, 284] width 64 height 19
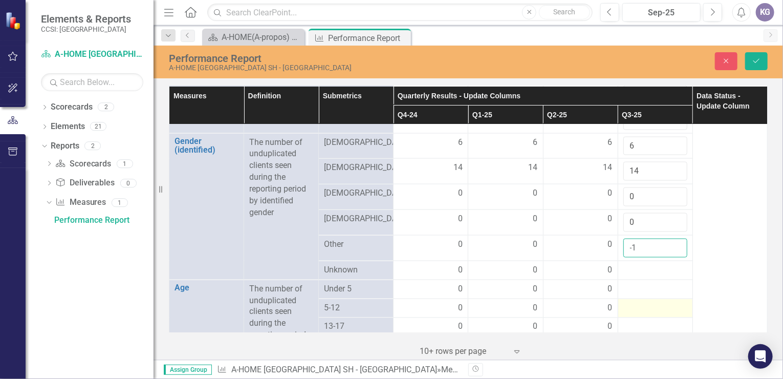
scroll to position [767, 0]
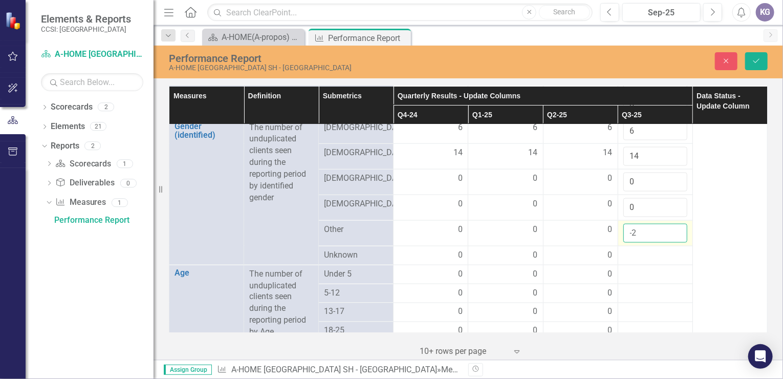
click at [670, 224] on input "-2" at bounding box center [655, 233] width 64 height 19
click at [669, 224] on input "-1" at bounding box center [655, 233] width 64 height 19
type input "0"
click at [669, 224] on input "0" at bounding box center [655, 233] width 64 height 19
click at [626, 249] on div at bounding box center [655, 255] width 64 height 12
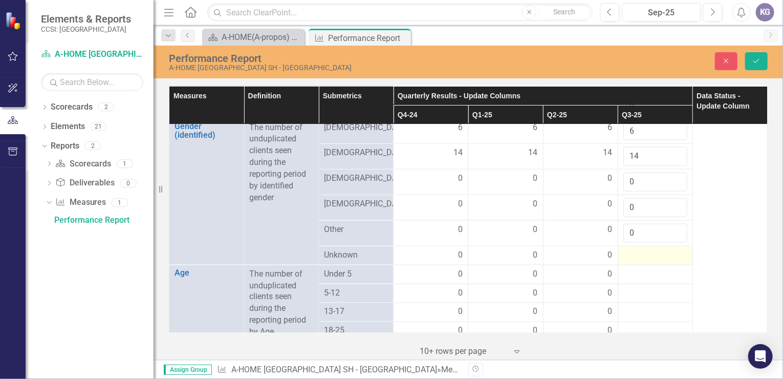
click at [626, 249] on div at bounding box center [655, 255] width 64 height 12
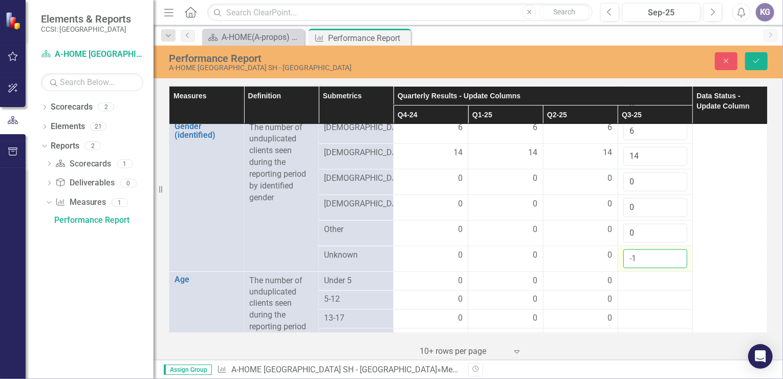
drag, startPoint x: 626, startPoint y: 241, endPoint x: 669, endPoint y: 249, distance: 44.2
click at [669, 249] on input "-1" at bounding box center [655, 258] width 64 height 19
type input "0"
click at [670, 249] on input "0" at bounding box center [655, 258] width 64 height 19
click at [628, 275] on div at bounding box center [655, 281] width 64 height 12
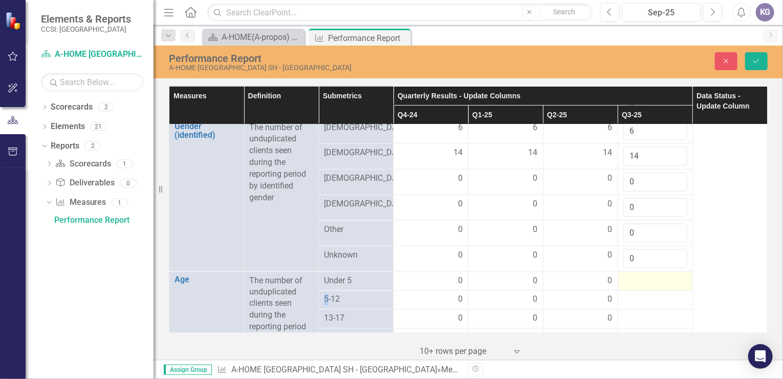
click at [628, 275] on div at bounding box center [655, 281] width 64 height 12
drag, startPoint x: 628, startPoint y: 268, endPoint x: 670, endPoint y: 273, distance: 42.2
click at [670, 275] on input "-1" at bounding box center [655, 284] width 64 height 19
type input "0"
click at [669, 275] on input "0" at bounding box center [655, 284] width 64 height 19
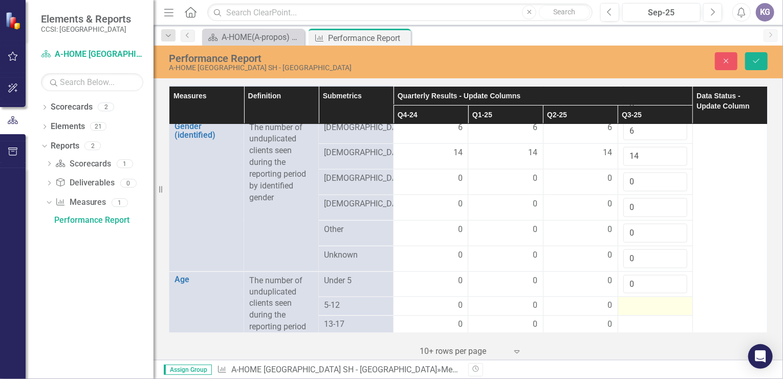
click at [636, 300] on div at bounding box center [655, 306] width 64 height 12
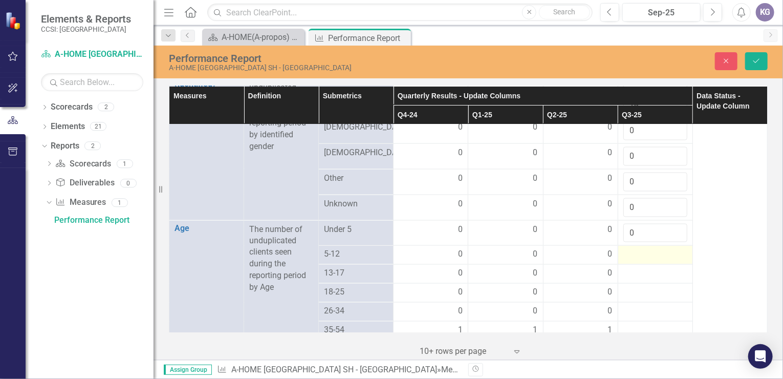
click at [629, 249] on div at bounding box center [655, 255] width 64 height 12
click at [630, 249] on div at bounding box center [655, 255] width 64 height 12
drag, startPoint x: 630, startPoint y: 244, endPoint x: 670, endPoint y: 241, distance: 40.6
click at [670, 249] on input "1" at bounding box center [655, 258] width 64 height 19
click at [670, 249] on input "2" at bounding box center [655, 258] width 64 height 19
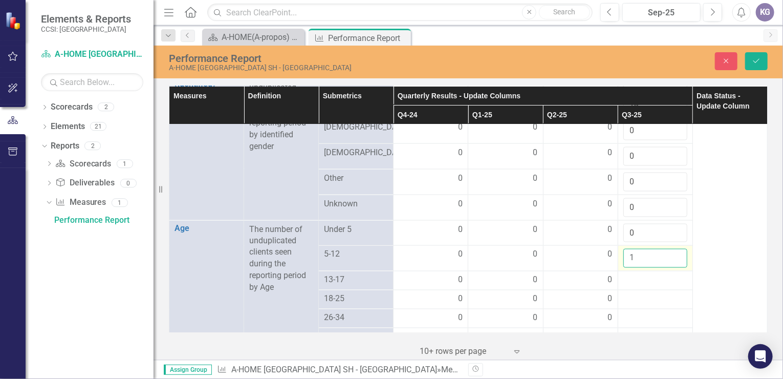
click at [670, 249] on input "1" at bounding box center [655, 258] width 64 height 19
type input "0"
click at [670, 249] on input "0" at bounding box center [655, 258] width 64 height 19
click at [634, 274] on div at bounding box center [655, 280] width 64 height 12
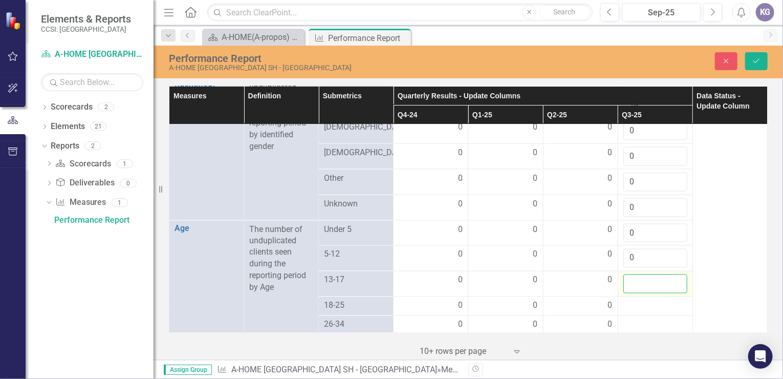
drag, startPoint x: 634, startPoint y: 269, endPoint x: 652, endPoint y: 270, distance: 17.9
click at [652, 274] on input "number" at bounding box center [655, 283] width 64 height 19
click at [671, 274] on input "1" at bounding box center [655, 283] width 64 height 19
type input "0"
click at [671, 274] on input "0" at bounding box center [655, 283] width 64 height 19
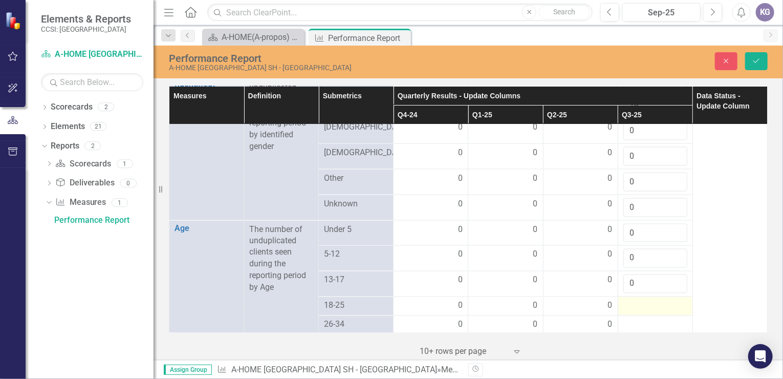
click at [635, 300] on div at bounding box center [655, 306] width 64 height 12
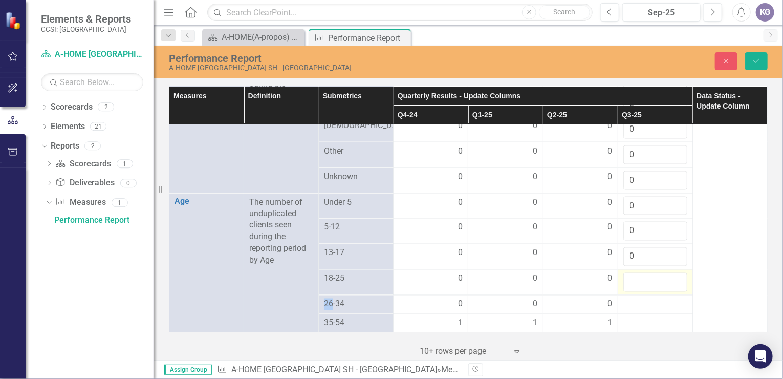
scroll to position [870, 0]
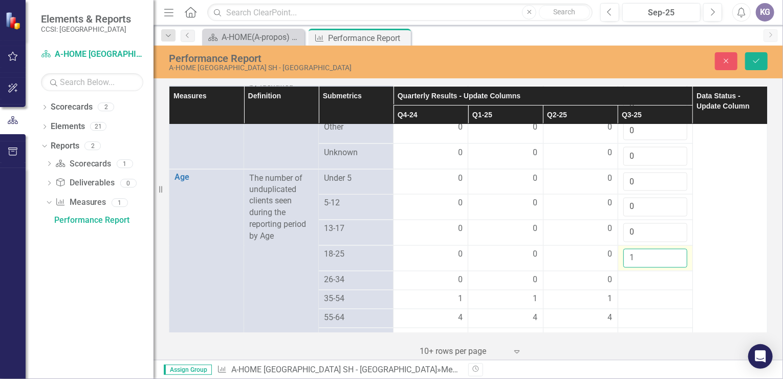
click at [671, 249] on input "1" at bounding box center [655, 258] width 64 height 19
type input "0"
click at [670, 249] on input "0" at bounding box center [655, 258] width 64 height 19
click at [634, 274] on div at bounding box center [655, 280] width 64 height 12
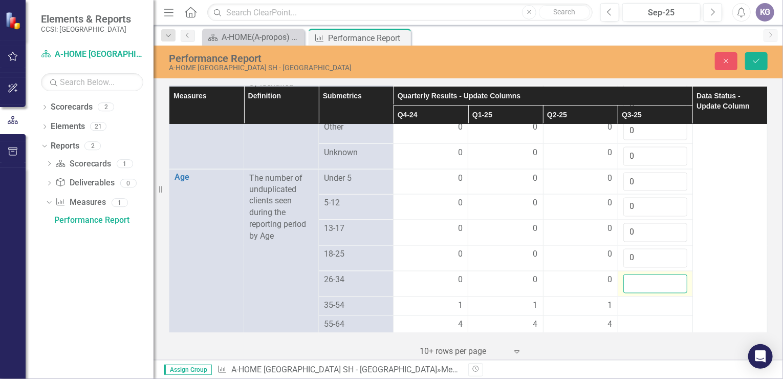
click at [634, 274] on input "number" at bounding box center [655, 283] width 64 height 19
click at [670, 274] on input "-1" at bounding box center [655, 283] width 64 height 19
type input "0"
click at [670, 274] on input "0" at bounding box center [655, 283] width 64 height 19
click at [631, 300] on div at bounding box center [655, 306] width 64 height 12
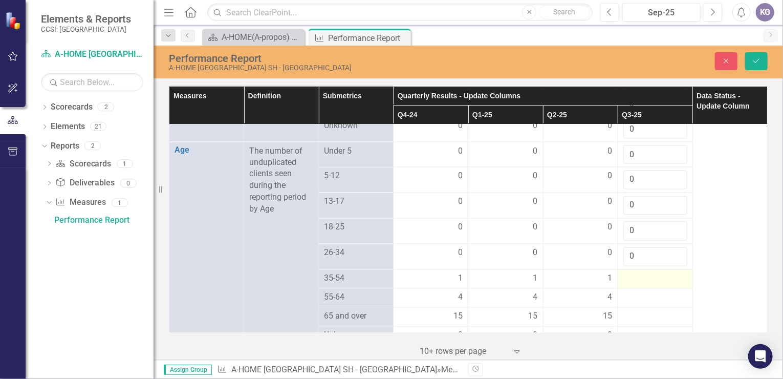
scroll to position [921, 0]
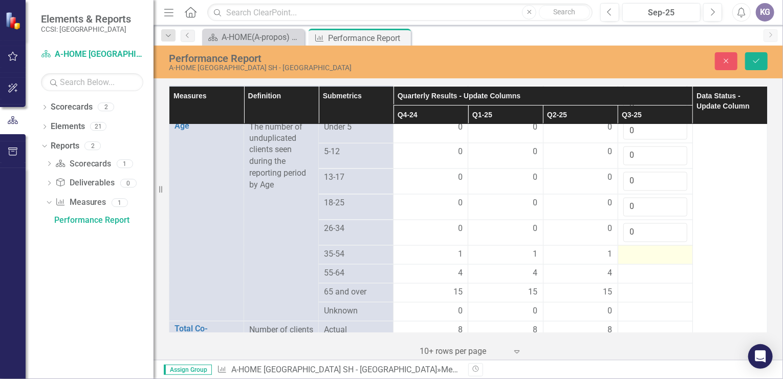
click at [630, 249] on div at bounding box center [655, 255] width 64 height 12
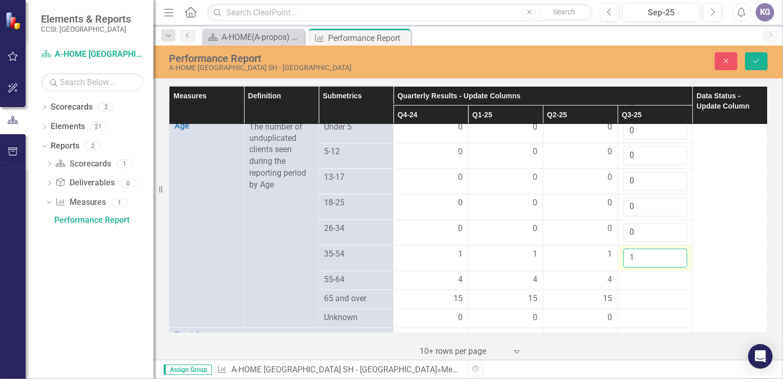
drag, startPoint x: 630, startPoint y: 242, endPoint x: 670, endPoint y: 239, distance: 40.0
type input "1"
click at [670, 249] on input "1" at bounding box center [655, 258] width 64 height 19
click at [635, 274] on div at bounding box center [655, 280] width 64 height 12
click at [647, 274] on div at bounding box center [655, 280] width 64 height 12
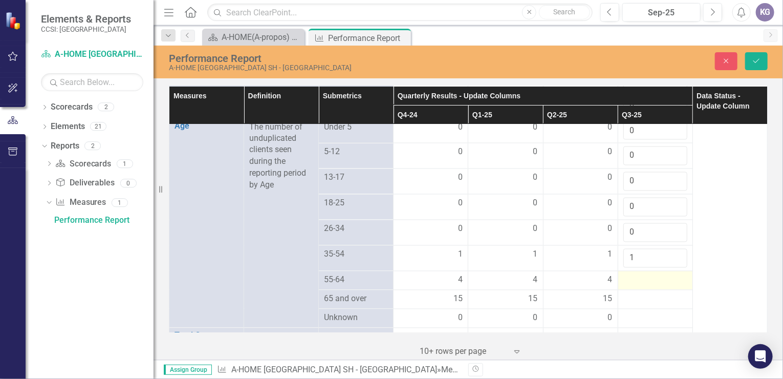
click at [652, 274] on div at bounding box center [655, 280] width 64 height 12
drag, startPoint x: 652, startPoint y: 266, endPoint x: 669, endPoint y: 265, distance: 16.9
click at [669, 274] on input "1" at bounding box center [655, 283] width 64 height 19
click at [669, 274] on input "2" at bounding box center [655, 283] width 64 height 19
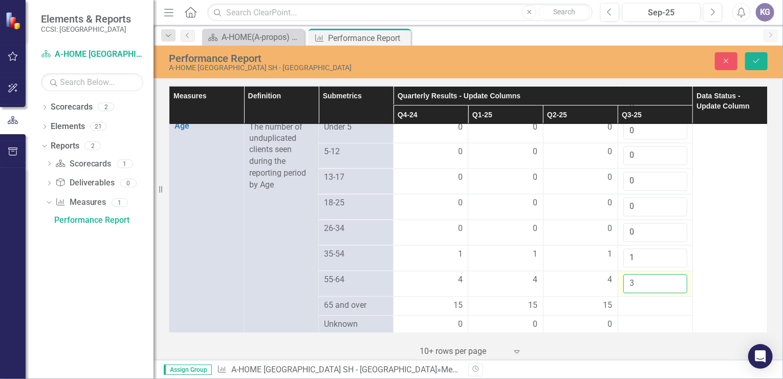
click at [669, 274] on input "3" at bounding box center [655, 283] width 64 height 19
type input "4"
click at [669, 274] on input "4" at bounding box center [655, 283] width 64 height 19
click at [629, 300] on div at bounding box center [655, 306] width 64 height 12
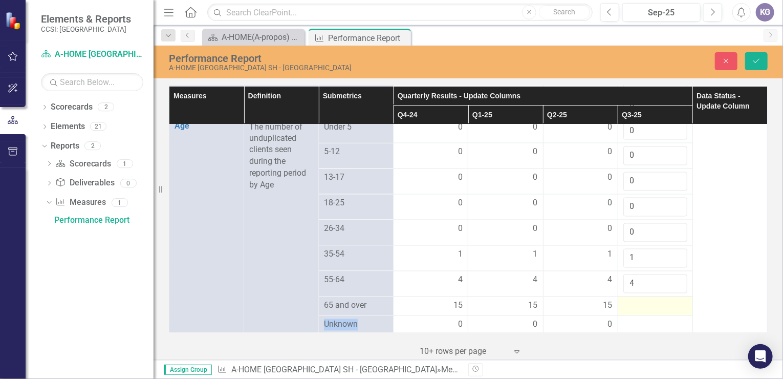
click at [629, 300] on div at bounding box center [655, 306] width 64 height 12
drag, startPoint x: 629, startPoint y: 292, endPoint x: 670, endPoint y: 290, distance: 41.0
click at [670, 300] on input "1" at bounding box center [655, 309] width 64 height 19
click at [670, 300] on input "2" at bounding box center [655, 309] width 64 height 19
click at [670, 300] on input "3" at bounding box center [655, 309] width 64 height 19
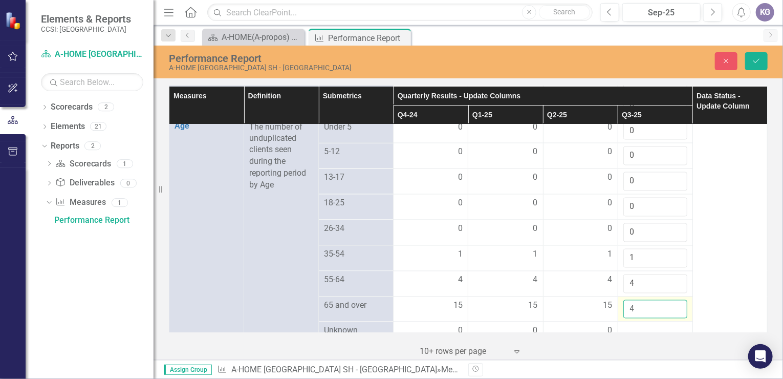
click at [670, 300] on input "4" at bounding box center [655, 309] width 64 height 19
click at [670, 300] on input "5" at bounding box center [655, 309] width 64 height 19
click at [670, 300] on input "6" at bounding box center [655, 309] width 64 height 19
click at [670, 300] on input "7" at bounding box center [655, 309] width 64 height 19
click at [670, 300] on input "8" at bounding box center [655, 309] width 64 height 19
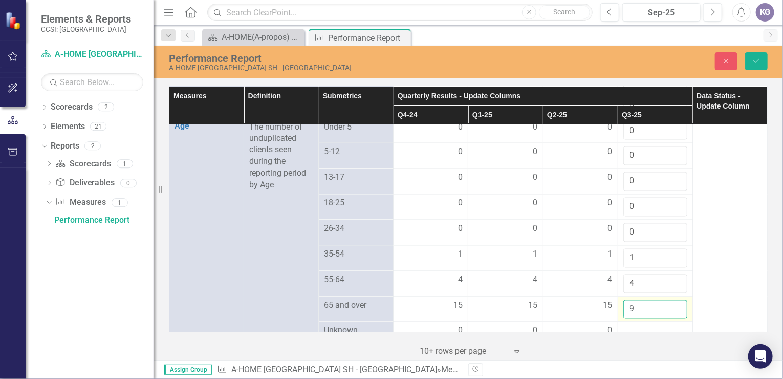
click at [670, 300] on input "9" at bounding box center [655, 309] width 64 height 19
click at [670, 300] on input "10" at bounding box center [655, 309] width 64 height 19
click at [670, 300] on input "11" at bounding box center [655, 309] width 64 height 19
click at [670, 300] on input "12" at bounding box center [655, 309] width 64 height 19
click at [670, 300] on input "13" at bounding box center [655, 309] width 64 height 19
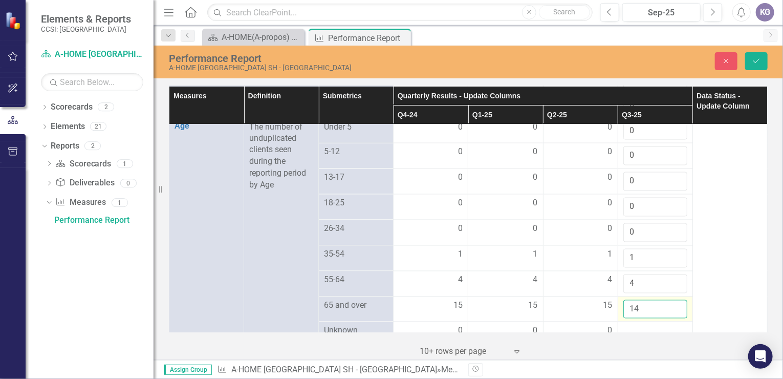
click at [670, 300] on input "14" at bounding box center [655, 309] width 64 height 19
type input "15"
click at [670, 300] on input "15" at bounding box center [655, 309] width 64 height 19
click at [640, 325] on div at bounding box center [655, 331] width 64 height 12
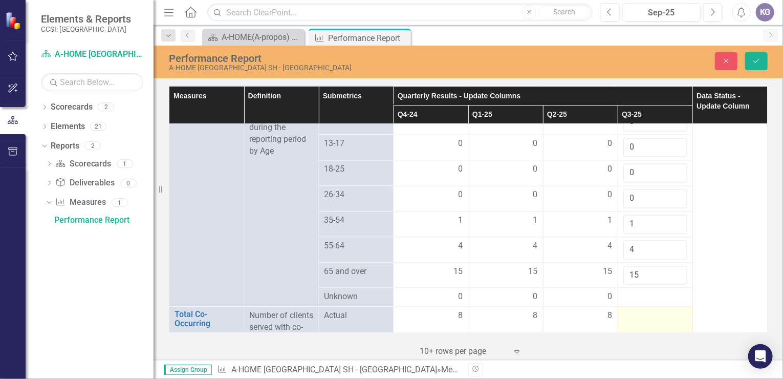
scroll to position [972, 0]
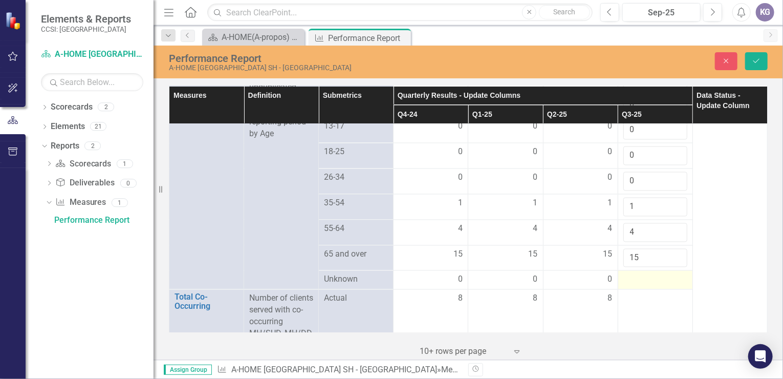
click at [628, 274] on div at bounding box center [655, 280] width 64 height 12
click at [629, 274] on div at bounding box center [655, 280] width 64 height 12
drag, startPoint x: 629, startPoint y: 265, endPoint x: 662, endPoint y: 265, distance: 33.8
click at [662, 274] on input "number" at bounding box center [655, 283] width 64 height 19
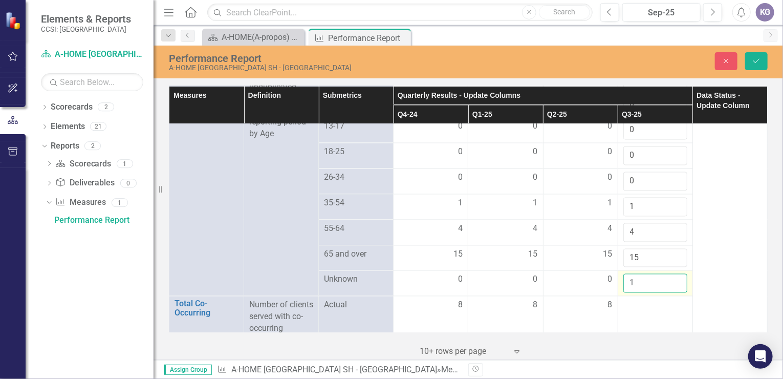
click at [670, 274] on input "1" at bounding box center [655, 283] width 64 height 19
type input "0"
click at [669, 274] on input "0" at bounding box center [655, 283] width 64 height 19
click at [625, 299] on div at bounding box center [655, 305] width 64 height 12
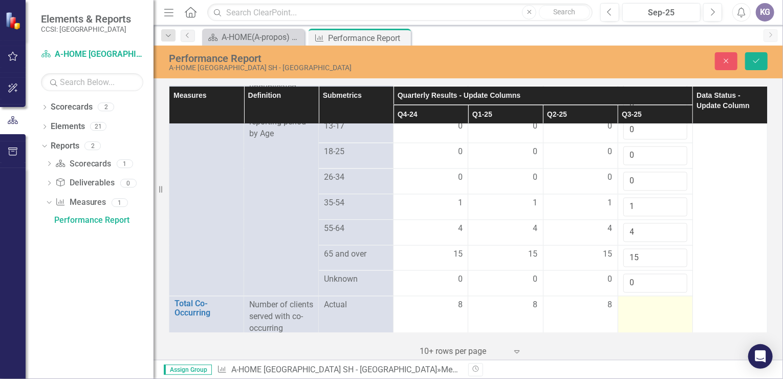
click at [625, 299] on div at bounding box center [655, 305] width 64 height 12
drag, startPoint x: 625, startPoint y: 291, endPoint x: 671, endPoint y: 288, distance: 46.1
click at [671, 299] on input "1" at bounding box center [655, 308] width 64 height 19
click at [671, 299] on input "2" at bounding box center [655, 308] width 64 height 19
click at [671, 299] on input "3" at bounding box center [655, 308] width 64 height 19
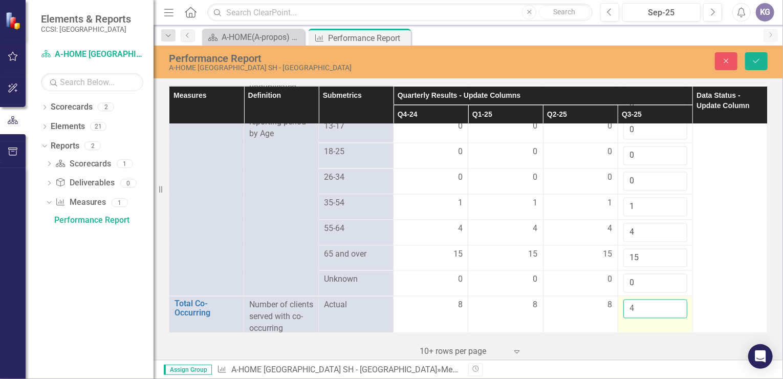
click at [671, 299] on input "4" at bounding box center [655, 308] width 64 height 19
click at [671, 299] on input "5" at bounding box center [655, 308] width 64 height 19
click at [671, 299] on input "6" at bounding box center [655, 308] width 64 height 19
click at [671, 299] on input "7" at bounding box center [655, 308] width 64 height 19
type input "8"
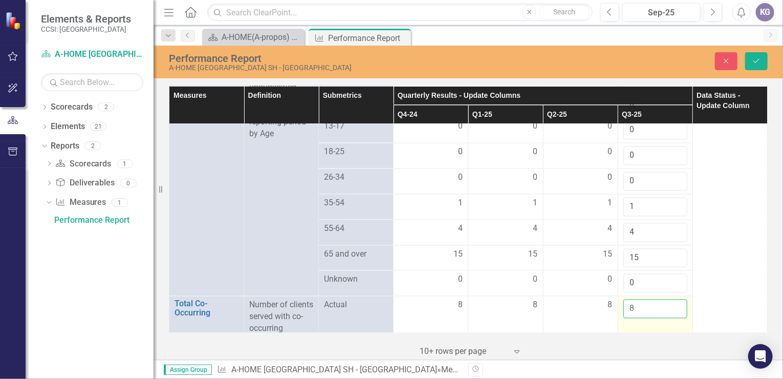
click at [671, 299] on input "8" at bounding box center [655, 308] width 64 height 19
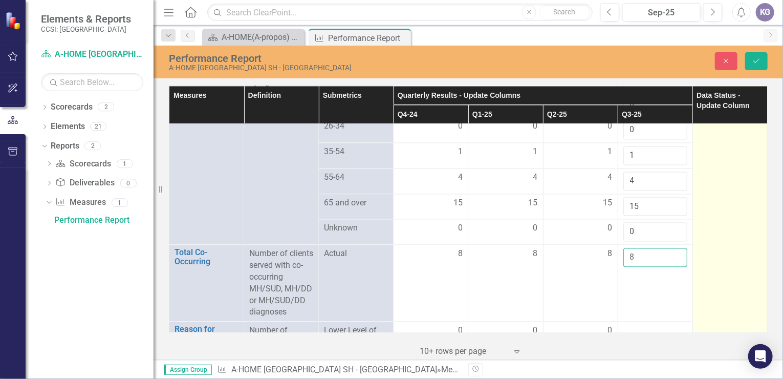
scroll to position [1074, 0]
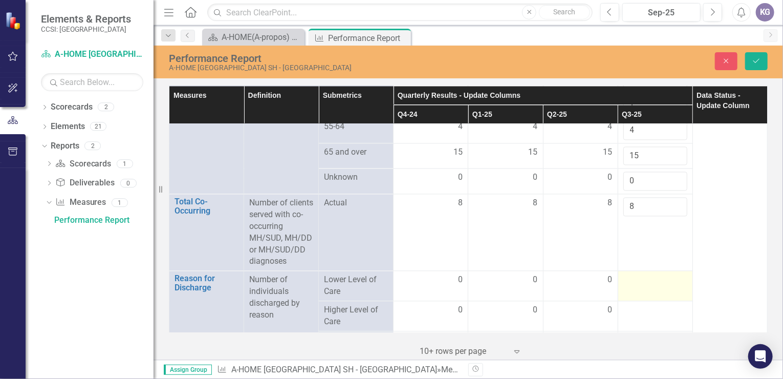
click at [646, 272] on td at bounding box center [654, 286] width 75 height 30
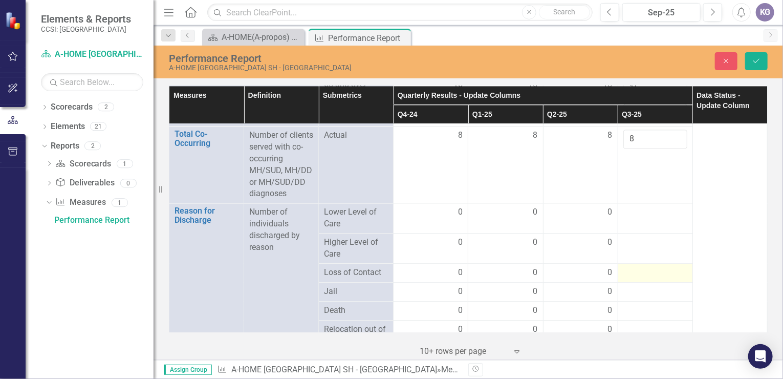
scroll to position [1125, 0]
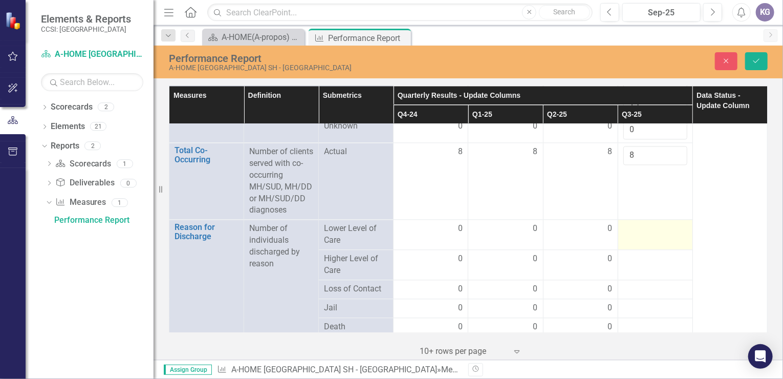
click at [642, 220] on td at bounding box center [654, 234] width 75 height 30
drag, startPoint x: 642, startPoint y: 220, endPoint x: 670, endPoint y: 218, distance: 27.7
click at [670, 222] on input "-1" at bounding box center [655, 231] width 64 height 19
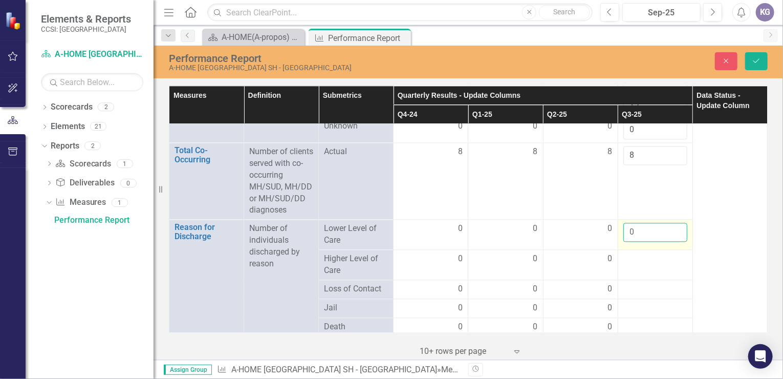
type input "0"
click at [670, 222] on input "0" at bounding box center [655, 231] width 64 height 19
click at [634, 253] on div at bounding box center [655, 259] width 64 height 12
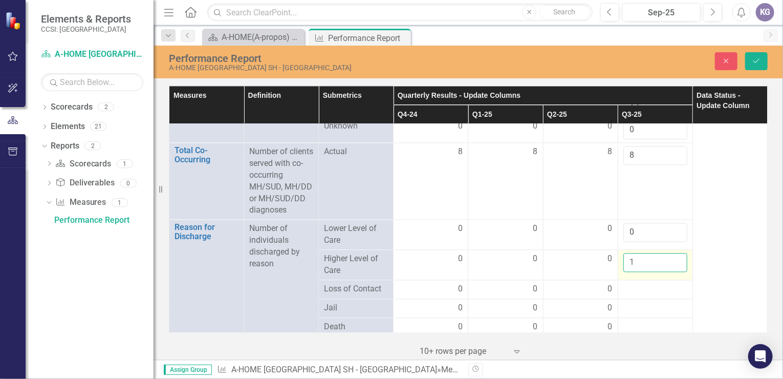
drag, startPoint x: 634, startPoint y: 247, endPoint x: 671, endPoint y: 241, distance: 36.7
click at [671, 253] on input "1" at bounding box center [655, 262] width 64 height 19
type input "0"
click at [670, 253] on input "0" at bounding box center [655, 262] width 64 height 19
click at [631, 283] on div at bounding box center [655, 289] width 64 height 12
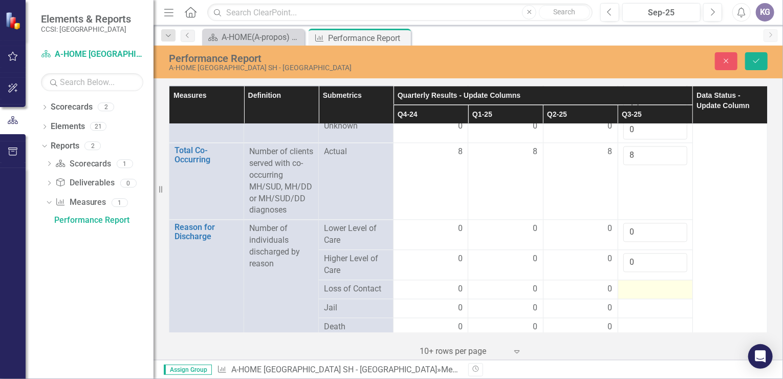
click at [631, 283] on div at bounding box center [655, 289] width 64 height 12
drag, startPoint x: 631, startPoint y: 274, endPoint x: 671, endPoint y: 277, distance: 40.0
click at [671, 283] on input "1" at bounding box center [655, 292] width 64 height 19
click at [671, 283] on input "2" at bounding box center [655, 292] width 64 height 19
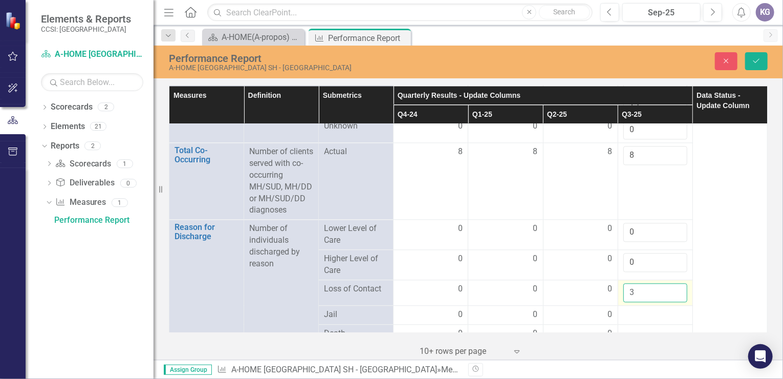
click at [671, 283] on input "3" at bounding box center [655, 292] width 64 height 19
click at [671, 283] on input "4" at bounding box center [655, 292] width 64 height 19
click at [671, 283] on input "5" at bounding box center [655, 292] width 64 height 19
click at [671, 283] on input "6" at bounding box center [655, 292] width 64 height 19
click at [671, 283] on input "7" at bounding box center [655, 292] width 64 height 19
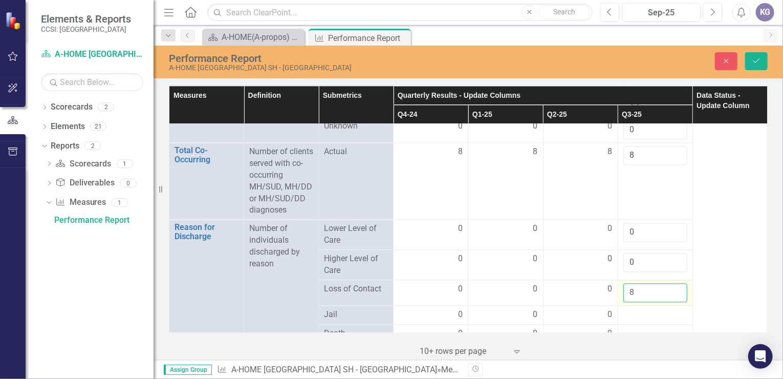
click at [671, 283] on input "8" at bounding box center [655, 292] width 64 height 19
click at [671, 283] on input "9" at bounding box center [655, 292] width 64 height 19
click at [671, 283] on input "10" at bounding box center [655, 292] width 64 height 19
click at [670, 283] on input "9" at bounding box center [655, 292] width 64 height 19
click at [670, 283] on input "8" at bounding box center [655, 292] width 64 height 19
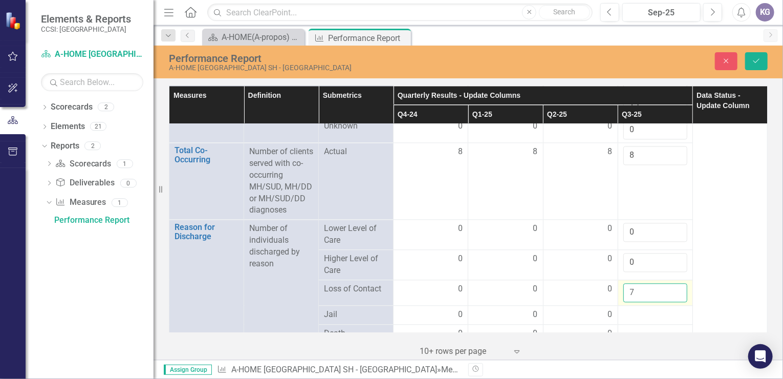
click at [670, 283] on input "7" at bounding box center [655, 292] width 64 height 19
click at [670, 283] on input "6" at bounding box center [655, 292] width 64 height 19
click at [670, 283] on input "5" at bounding box center [655, 292] width 64 height 19
click at [670, 283] on input "4" at bounding box center [655, 292] width 64 height 19
click at [670, 283] on input "3" at bounding box center [655, 292] width 64 height 19
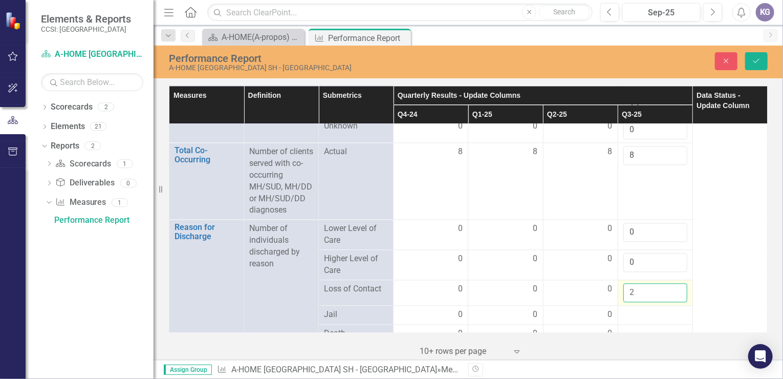
click at [670, 283] on input "2" at bounding box center [655, 292] width 64 height 19
click at [670, 283] on input "1" at bounding box center [655, 292] width 64 height 19
type input "0"
click at [670, 283] on input "0" at bounding box center [655, 292] width 64 height 19
click at [628, 308] on div at bounding box center [655, 314] width 64 height 12
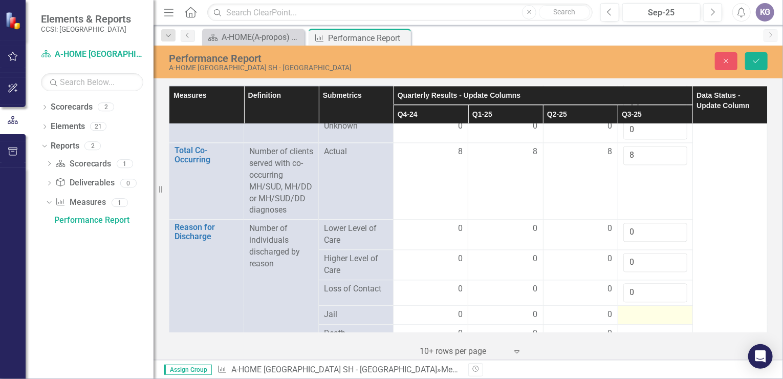
click at [628, 308] on div at bounding box center [655, 314] width 64 height 12
drag, startPoint x: 628, startPoint y: 299, endPoint x: 670, endPoint y: 297, distance: 42.0
click at [670, 308] on input "1" at bounding box center [655, 317] width 64 height 19
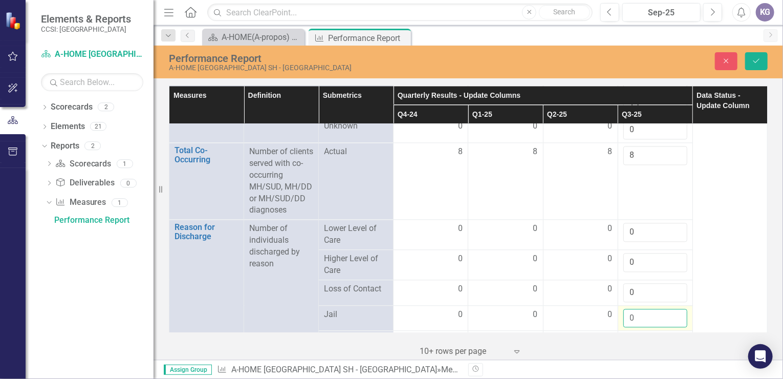
click at [669, 308] on input "0" at bounding box center [655, 317] width 64 height 19
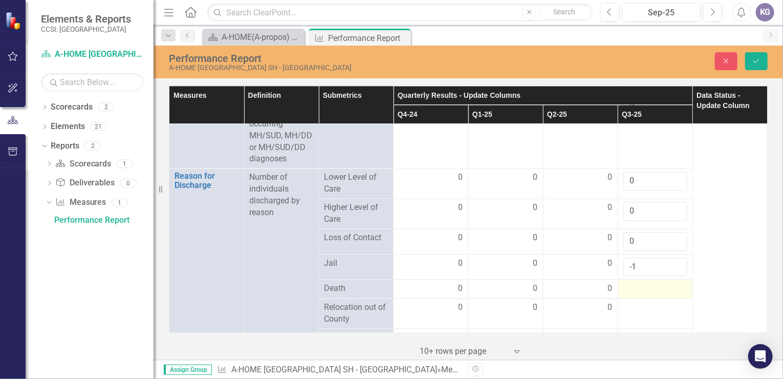
click at [629, 282] on div at bounding box center [655, 288] width 64 height 12
click at [641, 257] on input "-1" at bounding box center [655, 266] width 64 height 19
click at [671, 257] on input "-2" at bounding box center [655, 266] width 64 height 19
click at [670, 257] on input "-1" at bounding box center [655, 266] width 64 height 19
type input "0"
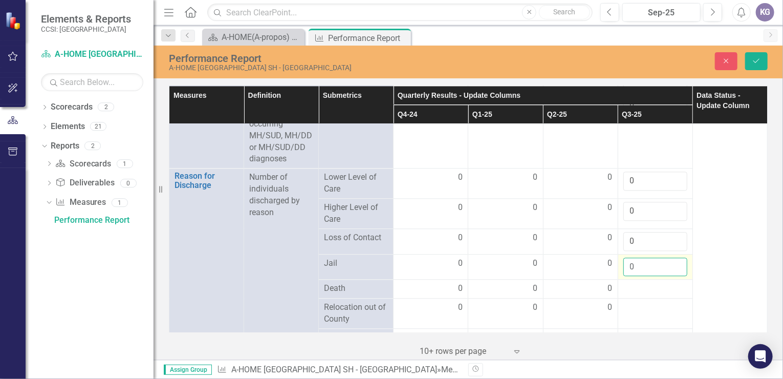
click at [670, 257] on input "0" at bounding box center [655, 266] width 64 height 19
click at [636, 282] on div at bounding box center [655, 288] width 64 height 12
drag, startPoint x: 636, startPoint y: 272, endPoint x: 670, endPoint y: 273, distance: 33.8
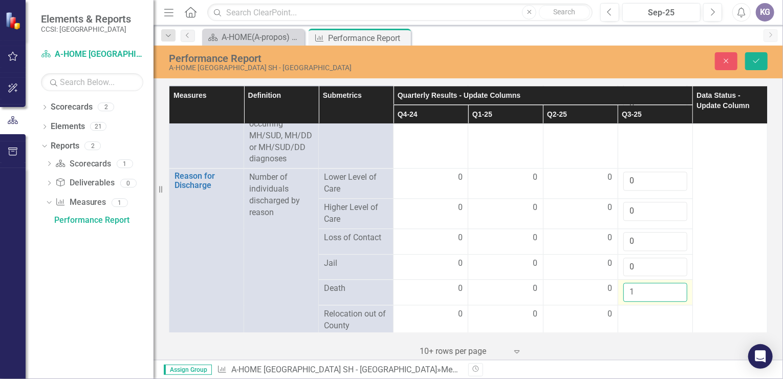
click at [670, 282] on input "1" at bounding box center [655, 291] width 64 height 19
type input "0"
click at [669, 282] on input "0" at bounding box center [655, 291] width 64 height 19
click at [641, 308] on div at bounding box center [655, 314] width 64 height 12
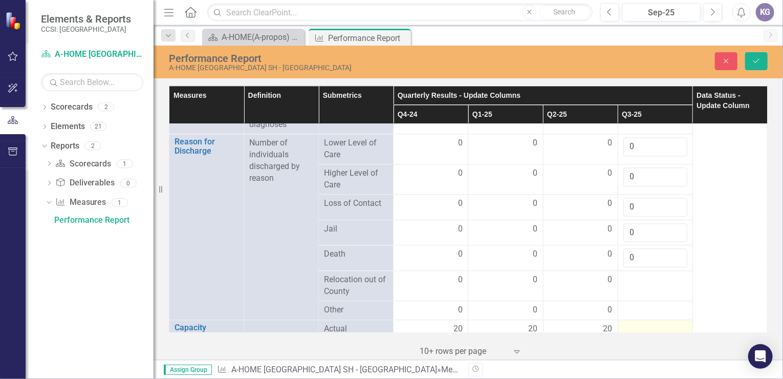
scroll to position [1228, 0]
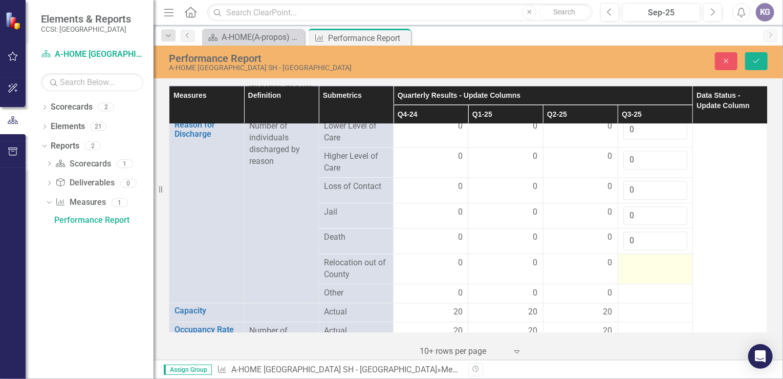
click at [632, 257] on div at bounding box center [655, 263] width 64 height 12
click at [631, 257] on div at bounding box center [655, 263] width 64 height 12
drag, startPoint x: 631, startPoint y: 247, endPoint x: 671, endPoint y: 251, distance: 40.6
click at [671, 257] on input "-1" at bounding box center [655, 266] width 64 height 19
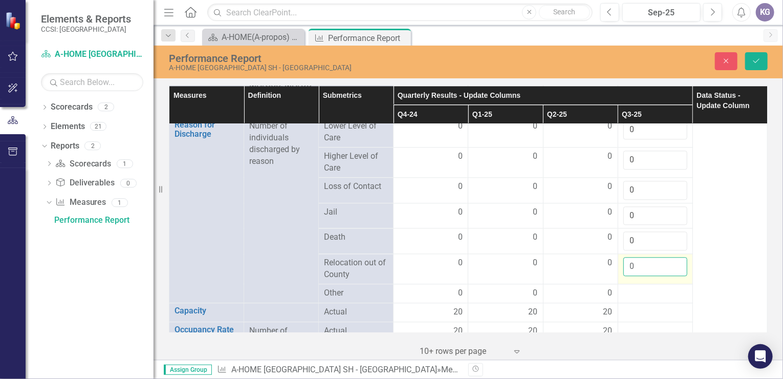
type input "0"
click at [670, 257] on input "0" at bounding box center [655, 266] width 64 height 19
click at [633, 287] on div at bounding box center [655, 293] width 64 height 12
click at [632, 287] on div at bounding box center [655, 293] width 64 height 12
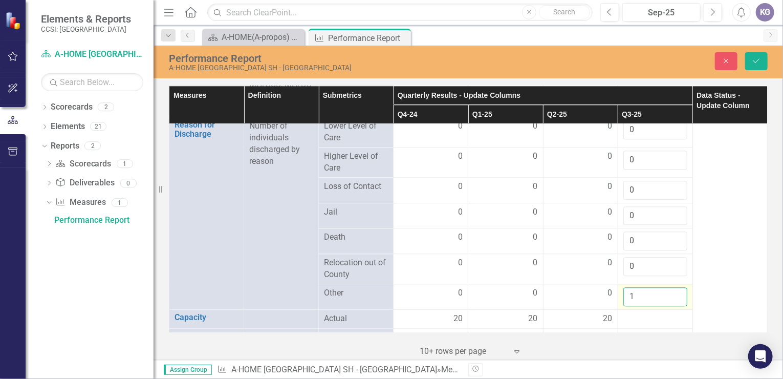
drag, startPoint x: 632, startPoint y: 279, endPoint x: 670, endPoint y: 276, distance: 38.0
type input "1"
click at [670, 287] on input "1" at bounding box center [655, 296] width 64 height 19
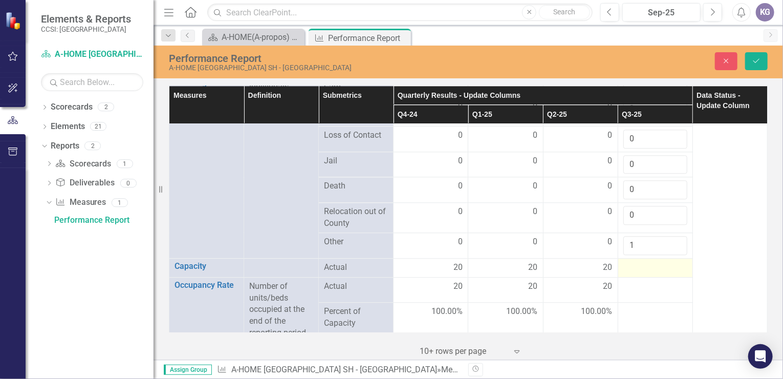
click at [640, 261] on div at bounding box center [655, 267] width 64 height 12
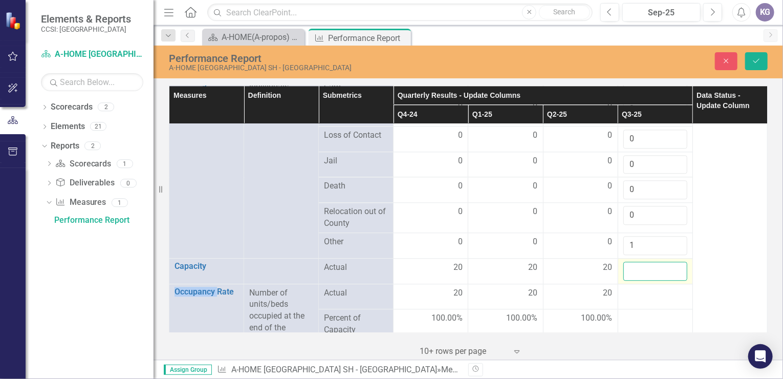
drag, startPoint x: 640, startPoint y: 249, endPoint x: 650, endPoint y: 251, distance: 10.0
click at [650, 261] on input "number" at bounding box center [655, 270] width 64 height 19
type input "20"
click at [633, 287] on div at bounding box center [655, 293] width 64 height 12
click at [627, 287] on div at bounding box center [655, 293] width 64 height 12
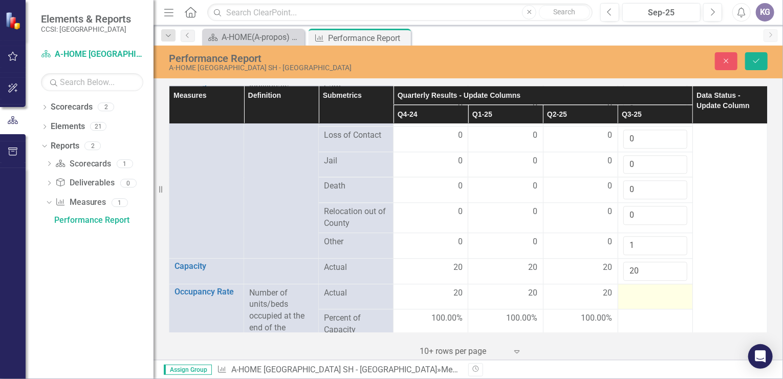
scroll to position [1330, 0]
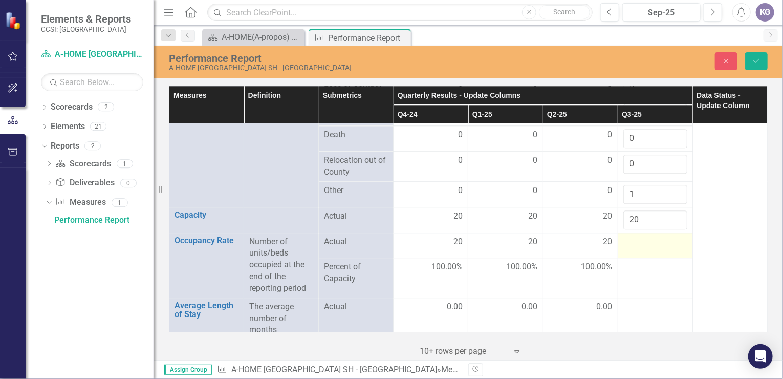
click at [626, 236] on div at bounding box center [655, 242] width 64 height 12
drag, startPoint x: 626, startPoint y: 224, endPoint x: 670, endPoint y: 223, distance: 44.0
click at [670, 236] on input "1" at bounding box center [655, 245] width 64 height 19
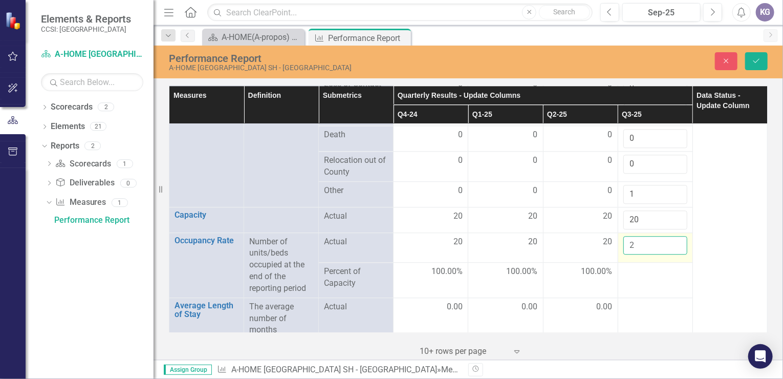
click at [670, 236] on input "2" at bounding box center [655, 245] width 64 height 19
click at [670, 236] on input "3" at bounding box center [655, 245] width 64 height 19
click at [670, 236] on input "4" at bounding box center [655, 245] width 64 height 19
click at [670, 236] on input "5" at bounding box center [655, 245] width 64 height 19
click at [670, 236] on input "6" at bounding box center [655, 245] width 64 height 19
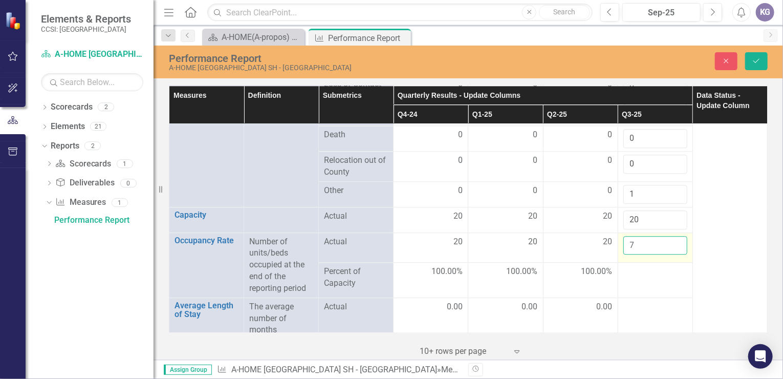
click at [670, 236] on input "7" at bounding box center [655, 245] width 64 height 19
click at [670, 236] on input "8" at bounding box center [655, 245] width 64 height 19
click at [670, 236] on input "9" at bounding box center [655, 245] width 64 height 19
click at [670, 236] on input "10" at bounding box center [655, 245] width 64 height 19
click at [670, 236] on input "11" at bounding box center [655, 245] width 64 height 19
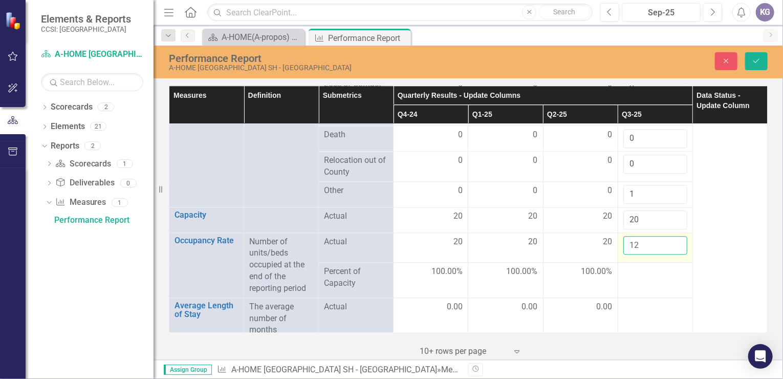
click at [670, 236] on input "12" at bounding box center [655, 245] width 64 height 19
click at [670, 236] on input "13" at bounding box center [655, 245] width 64 height 19
click at [670, 236] on input "14" at bounding box center [655, 245] width 64 height 19
click at [670, 236] on input "15" at bounding box center [655, 245] width 64 height 19
click at [670, 236] on input "16" at bounding box center [655, 245] width 64 height 19
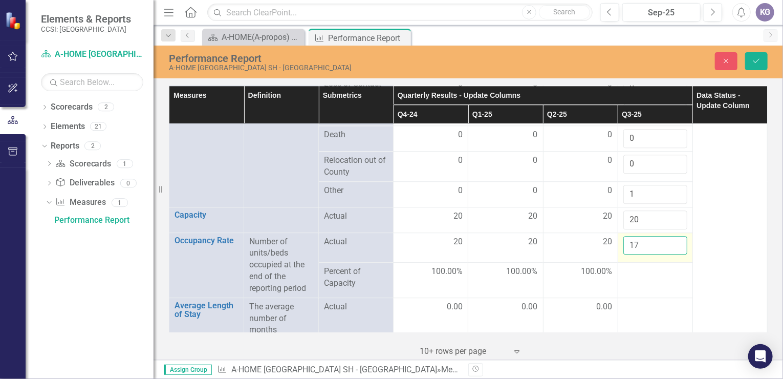
click at [670, 236] on input "17" at bounding box center [655, 245] width 64 height 19
click at [670, 236] on input "18" at bounding box center [655, 245] width 64 height 19
type input "19"
click at [670, 236] on input "19" at bounding box center [655, 245] width 64 height 19
click at [632, 265] on div at bounding box center [655, 271] width 64 height 12
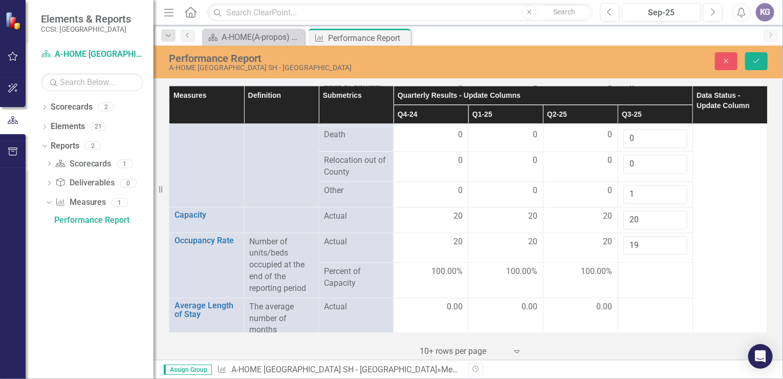
click at [632, 265] on div at bounding box center [655, 271] width 64 height 12
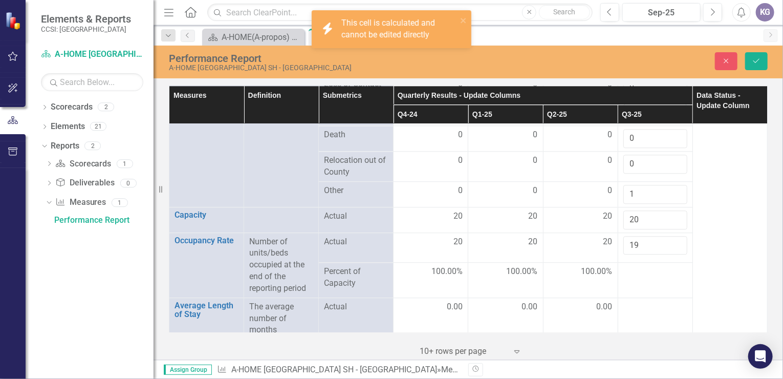
click at [632, 265] on div at bounding box center [655, 271] width 64 height 12
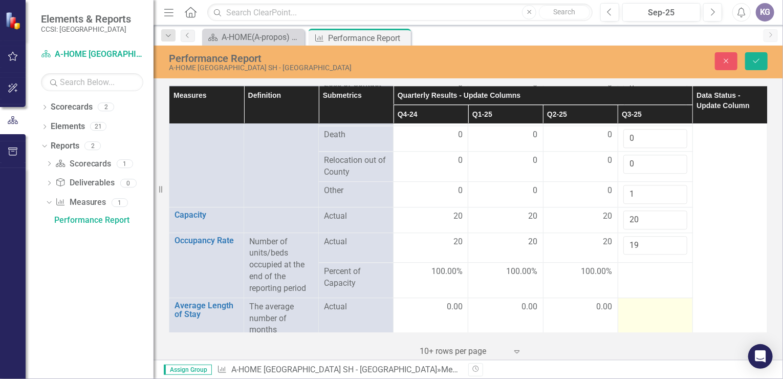
click at [631, 301] on div at bounding box center [655, 307] width 64 height 12
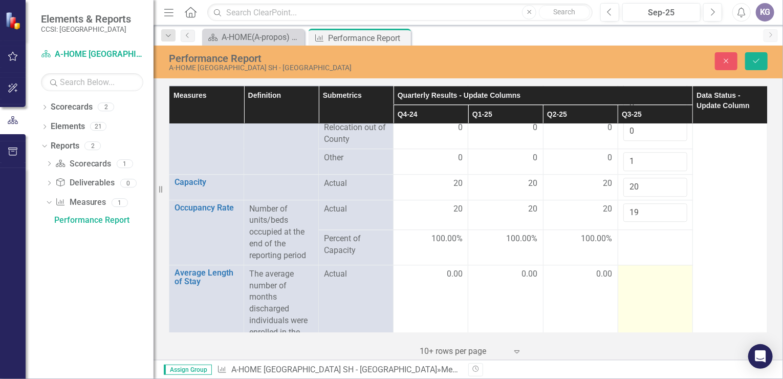
scroll to position [1381, 0]
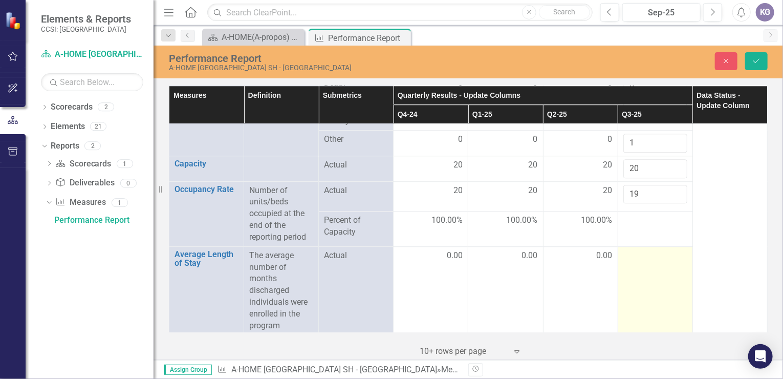
click at [633, 252] on td at bounding box center [654, 290] width 75 height 88
drag, startPoint x: 633, startPoint y: 252, endPoint x: 636, endPoint y: 261, distance: 9.7
click at [636, 261] on td at bounding box center [654, 290] width 75 height 88
click at [640, 250] on input "number" at bounding box center [655, 259] width 64 height 19
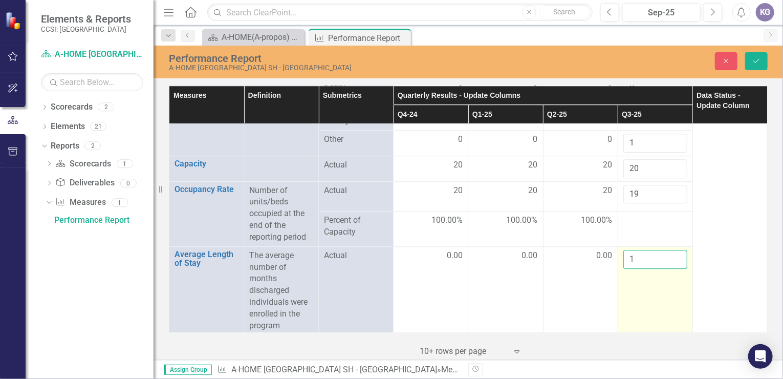
click at [670, 250] on input "1" at bounding box center [655, 259] width 64 height 19
click at [670, 250] on input "2" at bounding box center [655, 259] width 64 height 19
click at [670, 250] on input "3" at bounding box center [655, 259] width 64 height 19
click at [670, 250] on input "4" at bounding box center [655, 259] width 64 height 19
click at [670, 250] on input "5" at bounding box center [655, 259] width 64 height 19
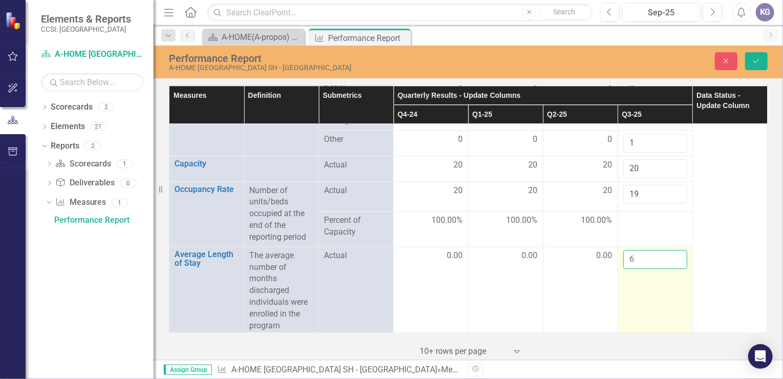
click at [670, 250] on input "6" at bounding box center [655, 259] width 64 height 19
click at [670, 250] on input "7" at bounding box center [655, 259] width 64 height 19
click at [670, 250] on input "8" at bounding box center [655, 259] width 64 height 19
click at [670, 250] on input "9" at bounding box center [655, 259] width 64 height 19
click at [670, 250] on input "10" at bounding box center [655, 259] width 64 height 19
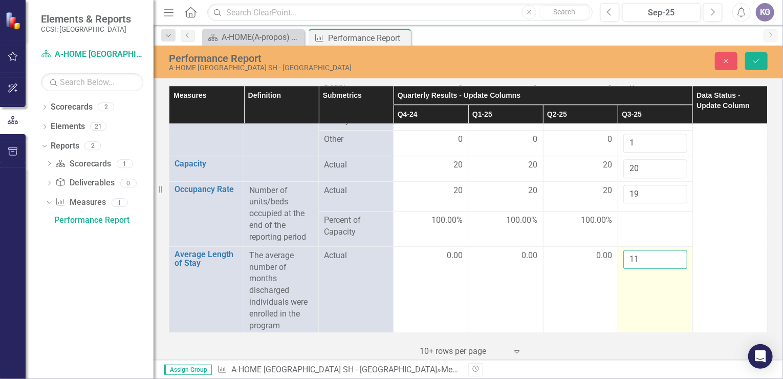
click at [670, 250] on input "11" at bounding box center [655, 259] width 64 height 19
click at [670, 250] on input "12" at bounding box center [655, 259] width 64 height 19
click at [670, 250] on input "13" at bounding box center [655, 259] width 64 height 19
click at [670, 250] on input "14" at bounding box center [655, 259] width 64 height 19
click at [670, 250] on input "15" at bounding box center [655, 259] width 64 height 19
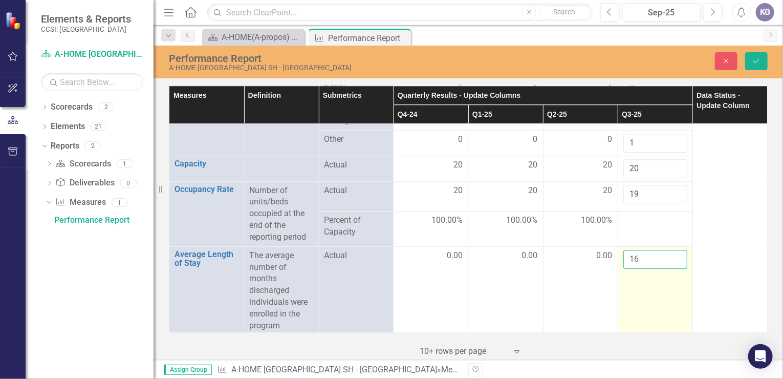
click at [670, 250] on input "16" at bounding box center [655, 259] width 64 height 19
click at [670, 250] on input "17" at bounding box center [655, 259] width 64 height 19
type input "18"
click at [670, 250] on input "18" at bounding box center [655, 259] width 64 height 19
click at [658, 278] on td "18" at bounding box center [654, 290] width 75 height 88
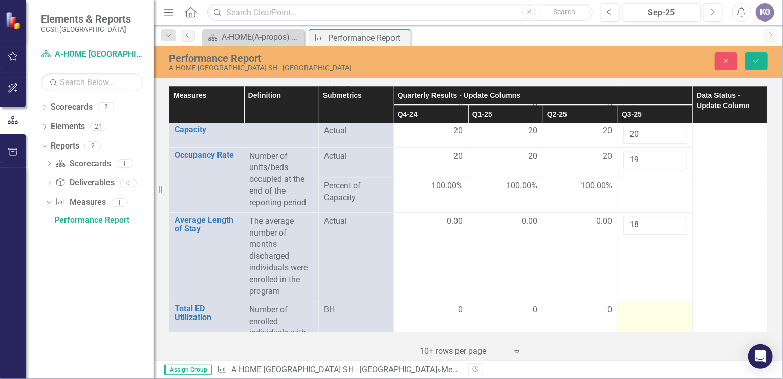
scroll to position [1432, 0]
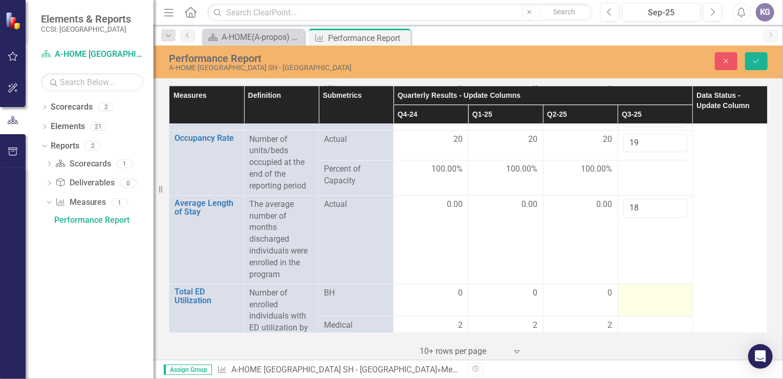
click at [649, 287] on div at bounding box center [655, 293] width 64 height 12
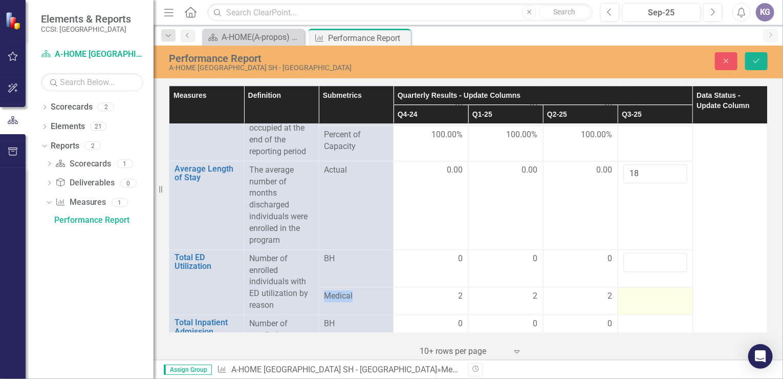
scroll to position [1483, 0]
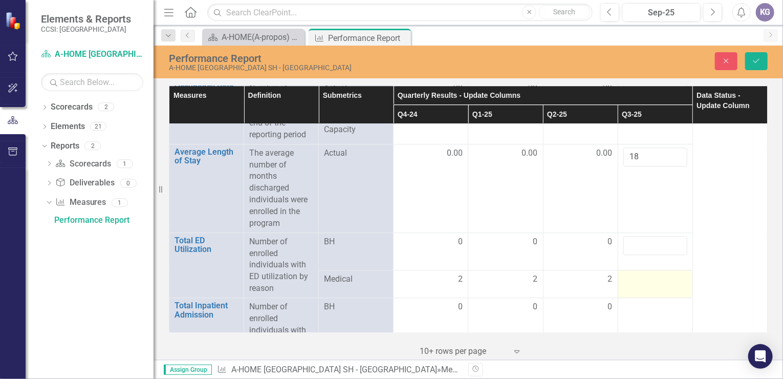
click at [658, 273] on div at bounding box center [655, 279] width 64 height 12
click at [663, 273] on div at bounding box center [655, 279] width 64 height 12
drag, startPoint x: 663, startPoint y: 265, endPoint x: 644, endPoint y: 260, distance: 19.3
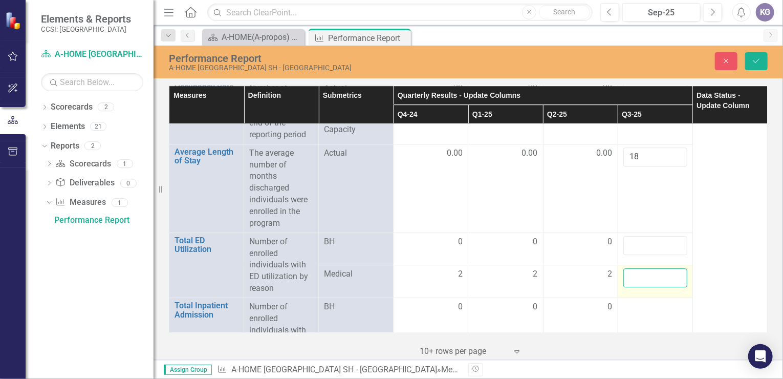
click at [644, 268] on input "number" at bounding box center [655, 277] width 64 height 19
click at [669, 236] on input "1" at bounding box center [655, 245] width 64 height 19
type input "0"
click at [670, 236] on input "0" at bounding box center [655, 245] width 64 height 19
click at [629, 268] on input "number" at bounding box center [655, 277] width 64 height 19
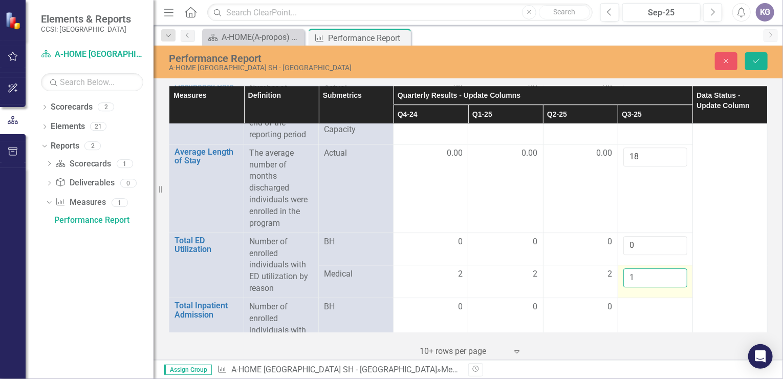
click at [670, 268] on input "1" at bounding box center [655, 277] width 64 height 19
click at [670, 268] on input "2" at bounding box center [655, 277] width 64 height 19
type input "3"
click at [670, 268] on input "3" at bounding box center [655, 277] width 64 height 19
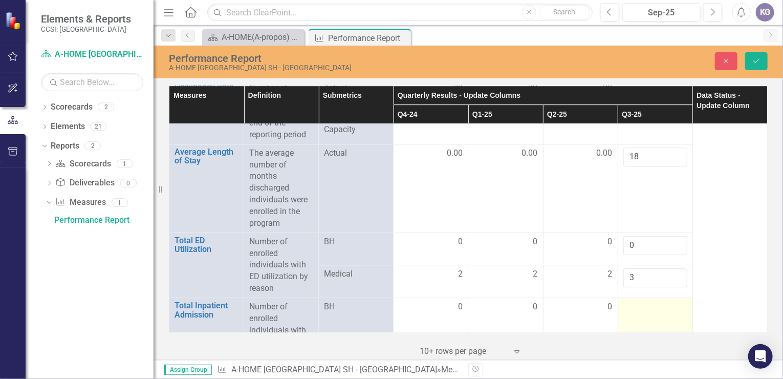
click at [656, 301] on div at bounding box center [655, 307] width 64 height 12
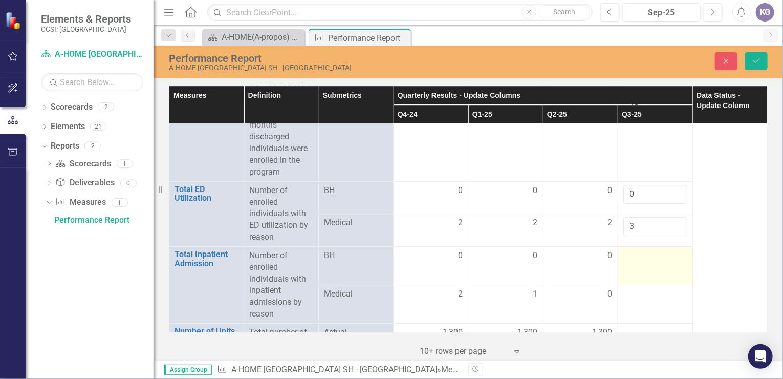
scroll to position [1586, 0]
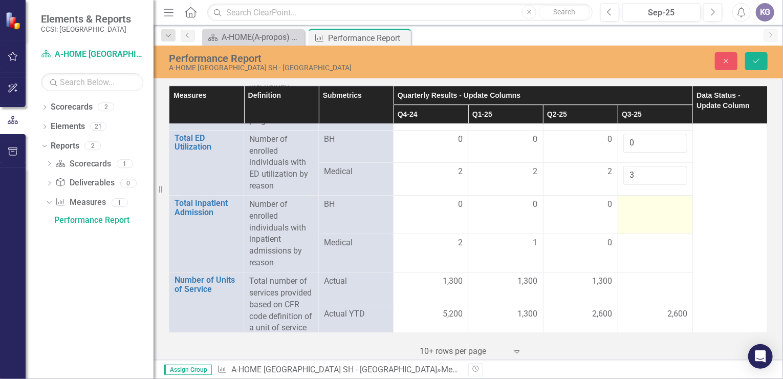
click at [653, 198] on div at bounding box center [655, 204] width 64 height 12
drag, startPoint x: 653, startPoint y: 191, endPoint x: 669, endPoint y: 186, distance: 17.3
click at [669, 198] on input "1" at bounding box center [655, 207] width 64 height 19
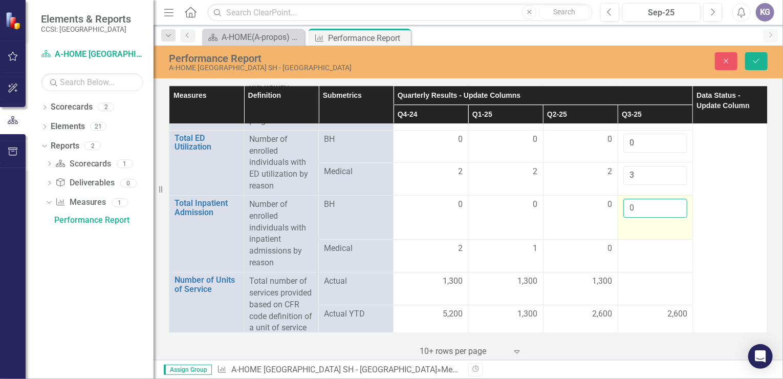
type input "0"
click at [671, 198] on input "0" at bounding box center [655, 207] width 64 height 19
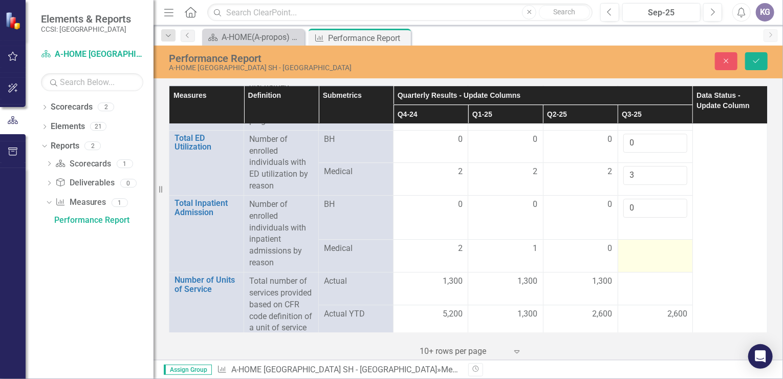
click at [629, 242] on div at bounding box center [655, 248] width 64 height 12
click at [630, 242] on div at bounding box center [655, 248] width 64 height 12
drag, startPoint x: 630, startPoint y: 231, endPoint x: 670, endPoint y: 221, distance: 40.9
click at [670, 237] on input "number" at bounding box center [655, 246] width 64 height 19
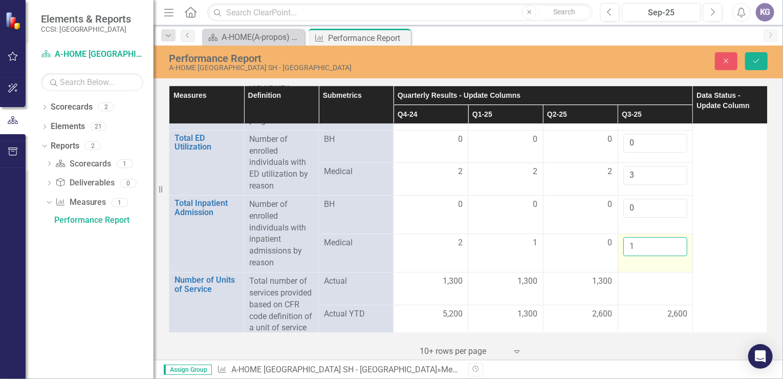
type input "1"
click at [671, 237] on input "1" at bounding box center [655, 246] width 64 height 19
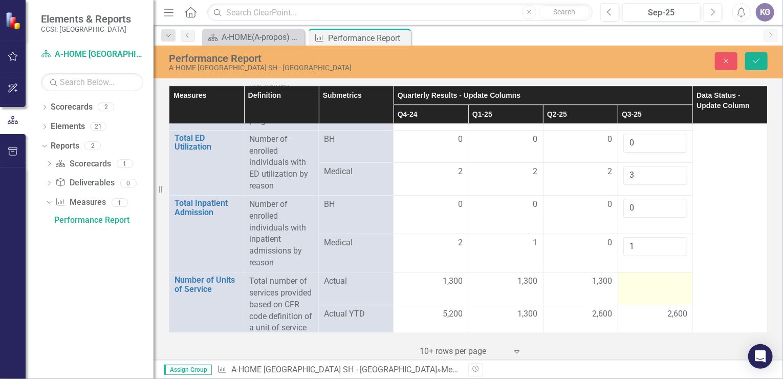
click at [657, 275] on div at bounding box center [655, 281] width 64 height 12
click at [650, 275] on div at bounding box center [655, 281] width 64 height 12
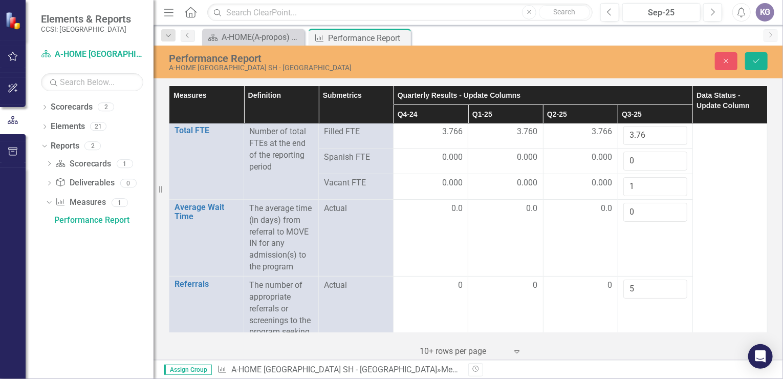
scroll to position [0, 0]
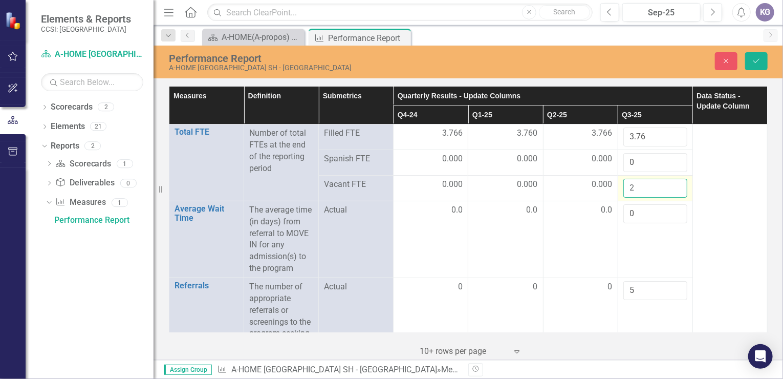
click at [669, 182] on input "2" at bounding box center [655, 188] width 64 height 19
click at [669, 186] on input "3" at bounding box center [655, 188] width 64 height 19
click at [669, 186] on input "4" at bounding box center [655, 188] width 64 height 19
click at [670, 188] on input "3" at bounding box center [655, 188] width 64 height 19
click at [670, 188] on input "2" at bounding box center [655, 188] width 64 height 19
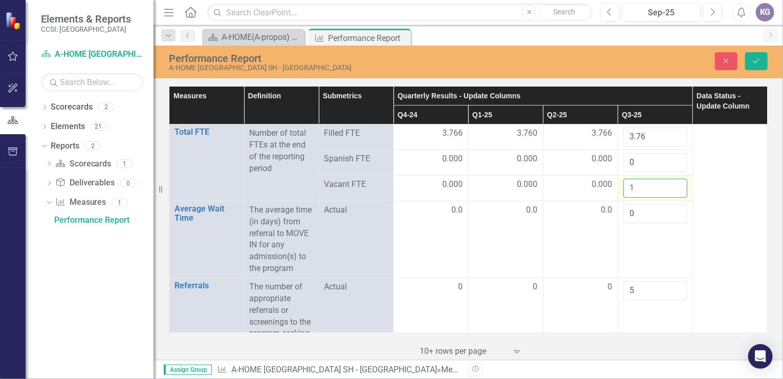
click at [670, 188] on input "1" at bounding box center [655, 188] width 64 height 19
type input "0"
click at [670, 188] on input "0" at bounding box center [655, 188] width 64 height 19
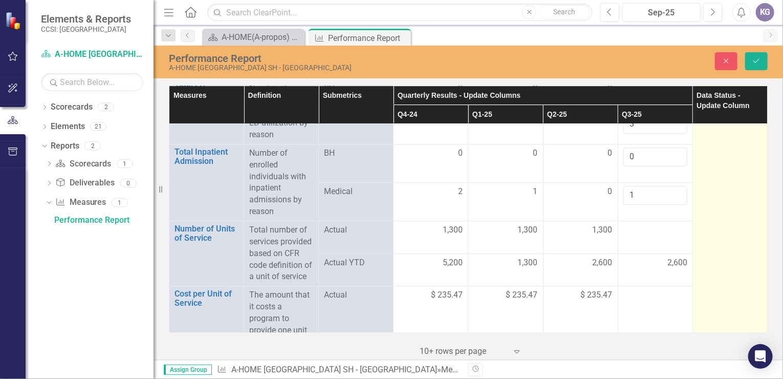
scroll to position [1649, 0]
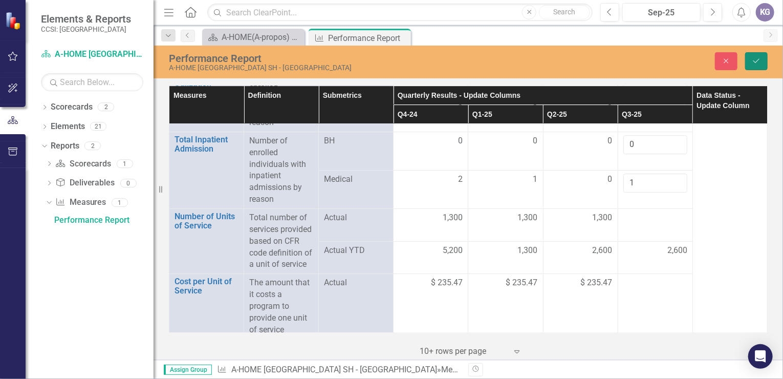
click at [752, 59] on icon "Save" at bounding box center [755, 60] width 9 height 7
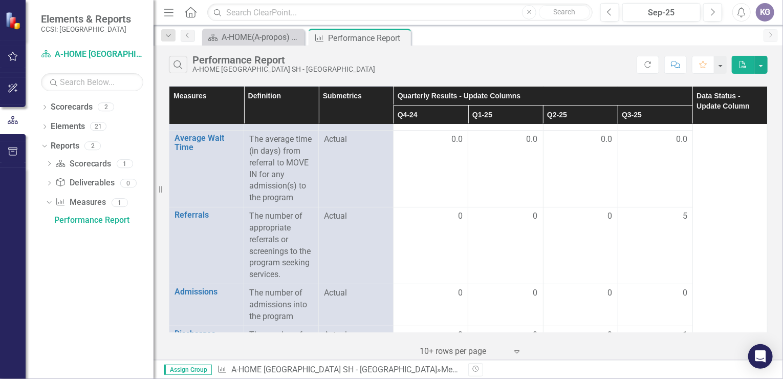
scroll to position [0, 0]
